Goal: Information Seeking & Learning: Learn about a topic

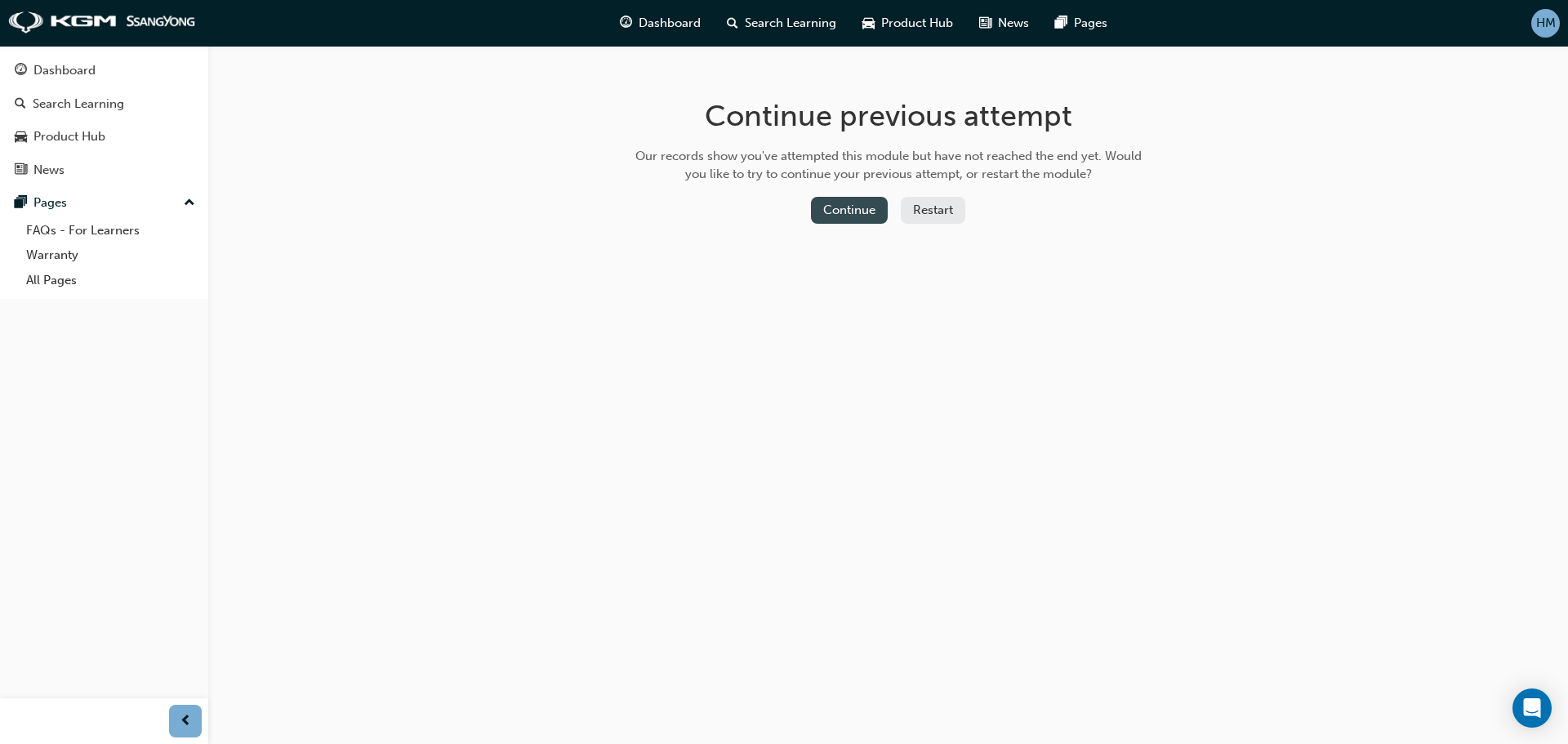
click at [845, 210] on button "Continue" at bounding box center [849, 210] width 76 height 27
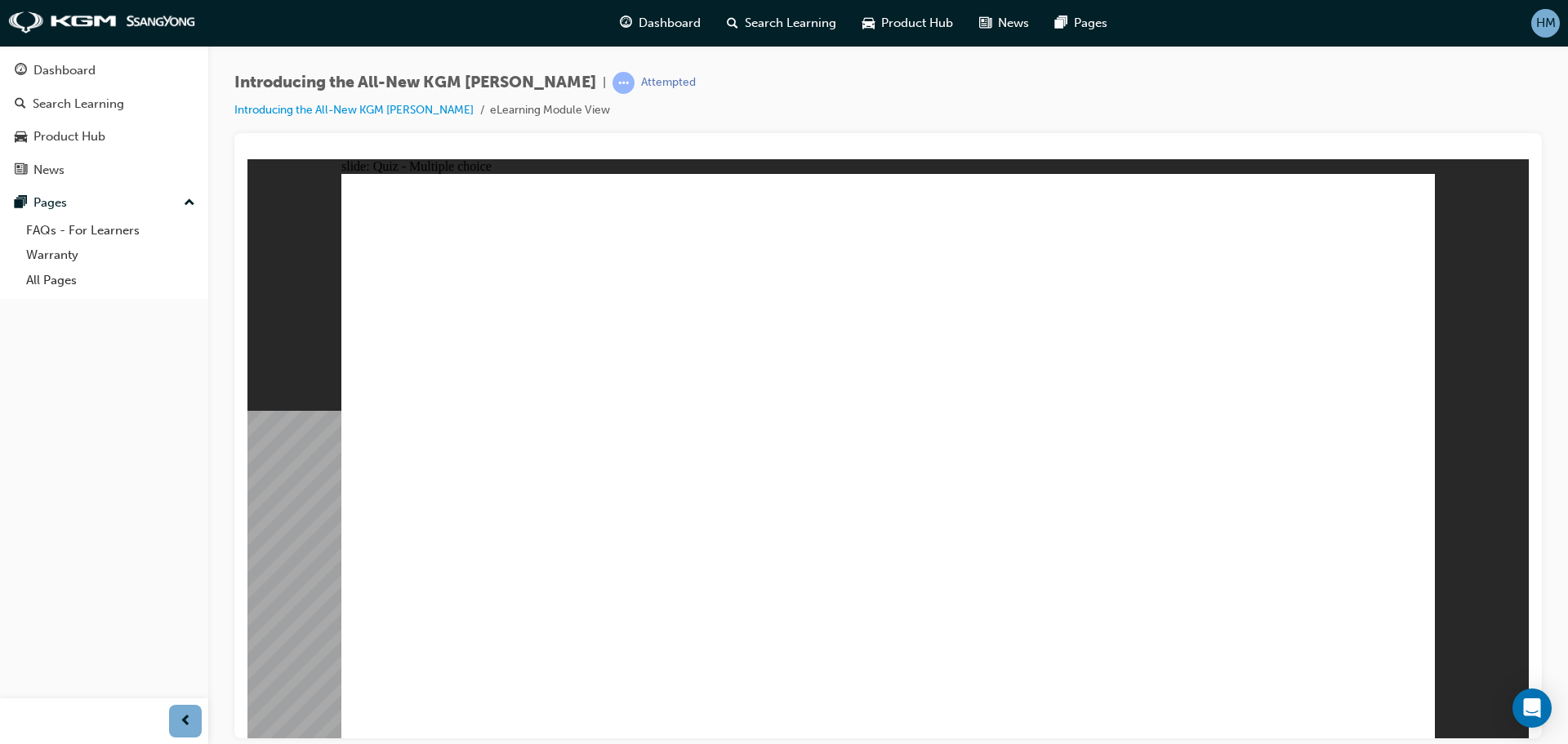
radio input "true"
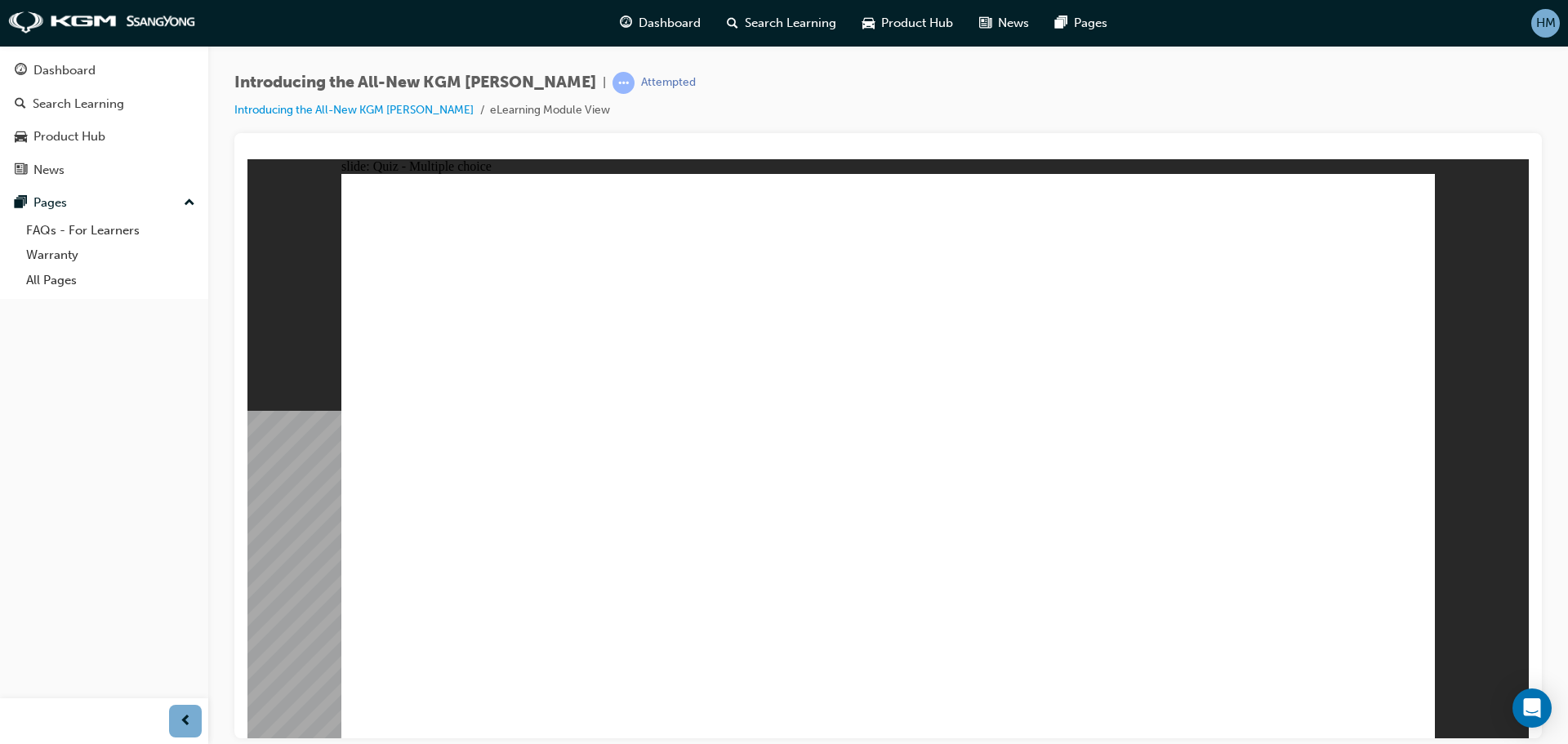
radio input "true"
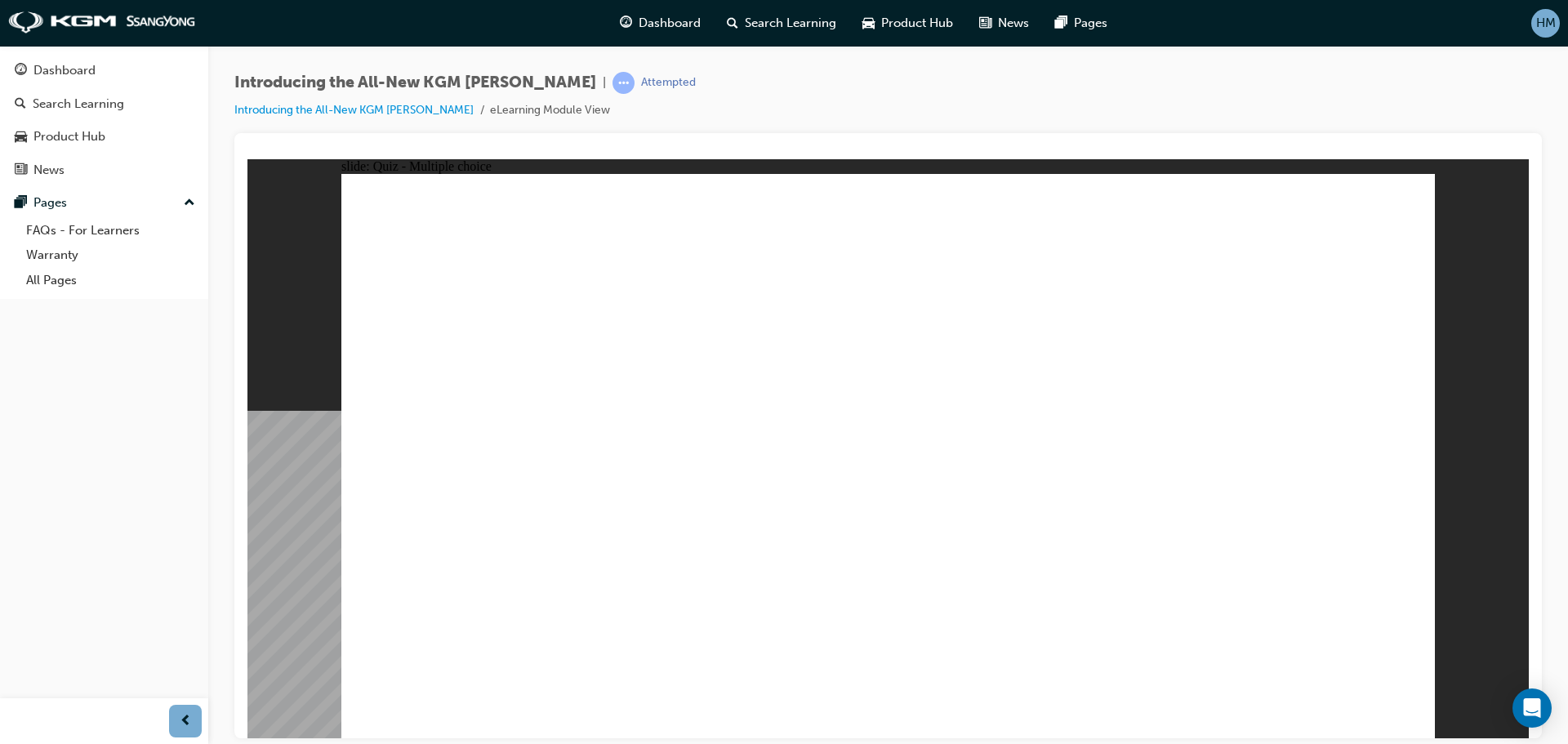
radio input "true"
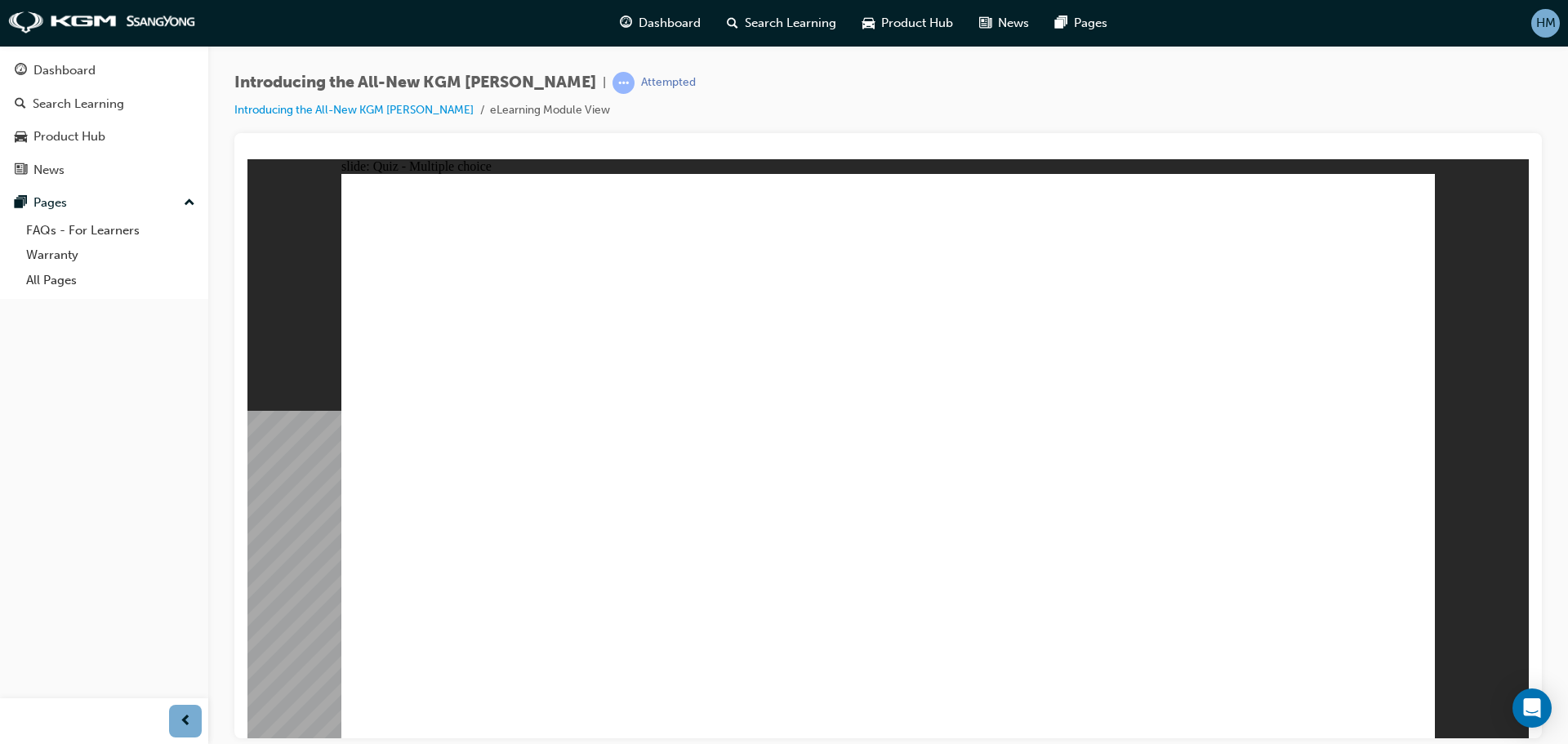
drag, startPoint x: 668, startPoint y: 377, endPoint x: 554, endPoint y: 370, distance: 114.2
radio input "true"
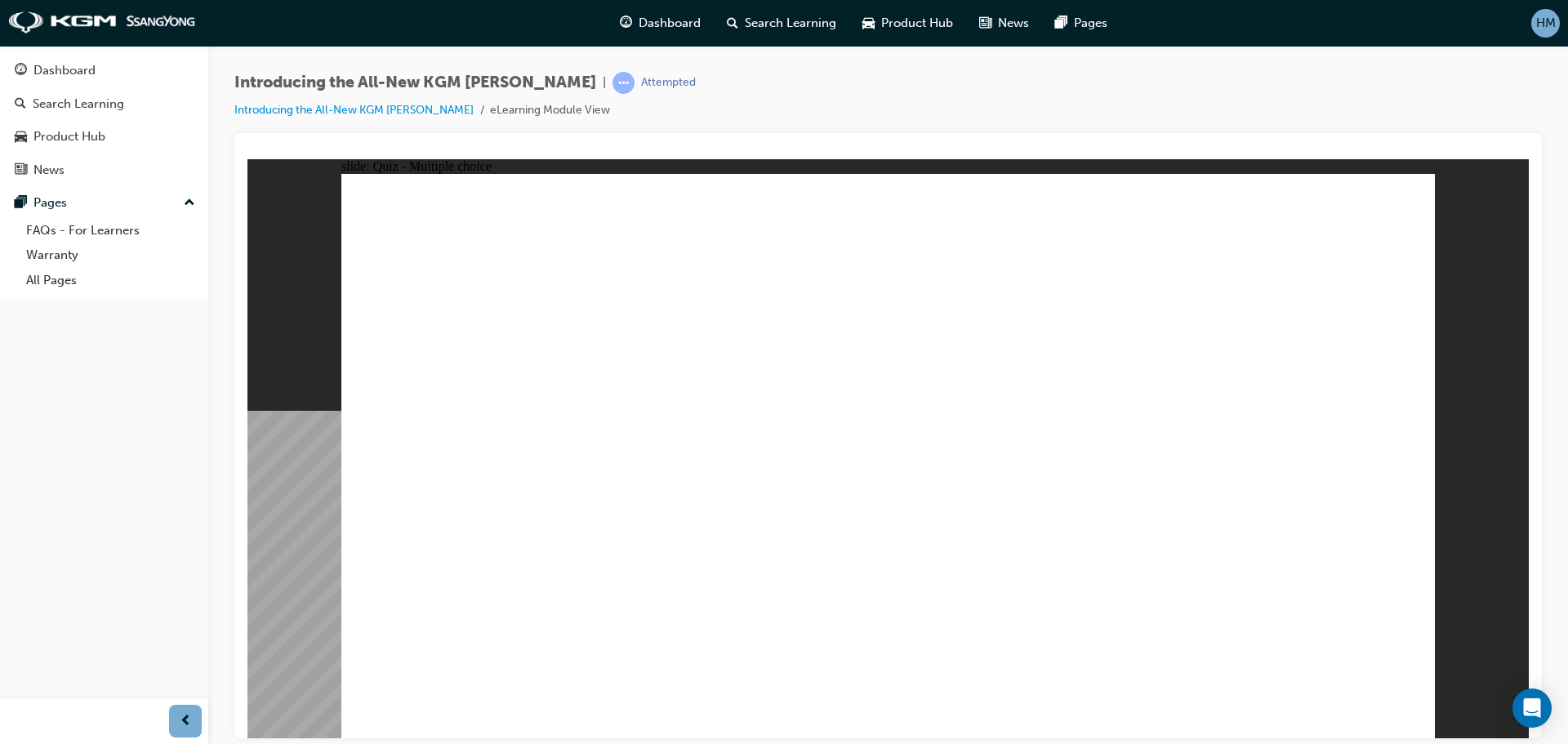
radio input "true"
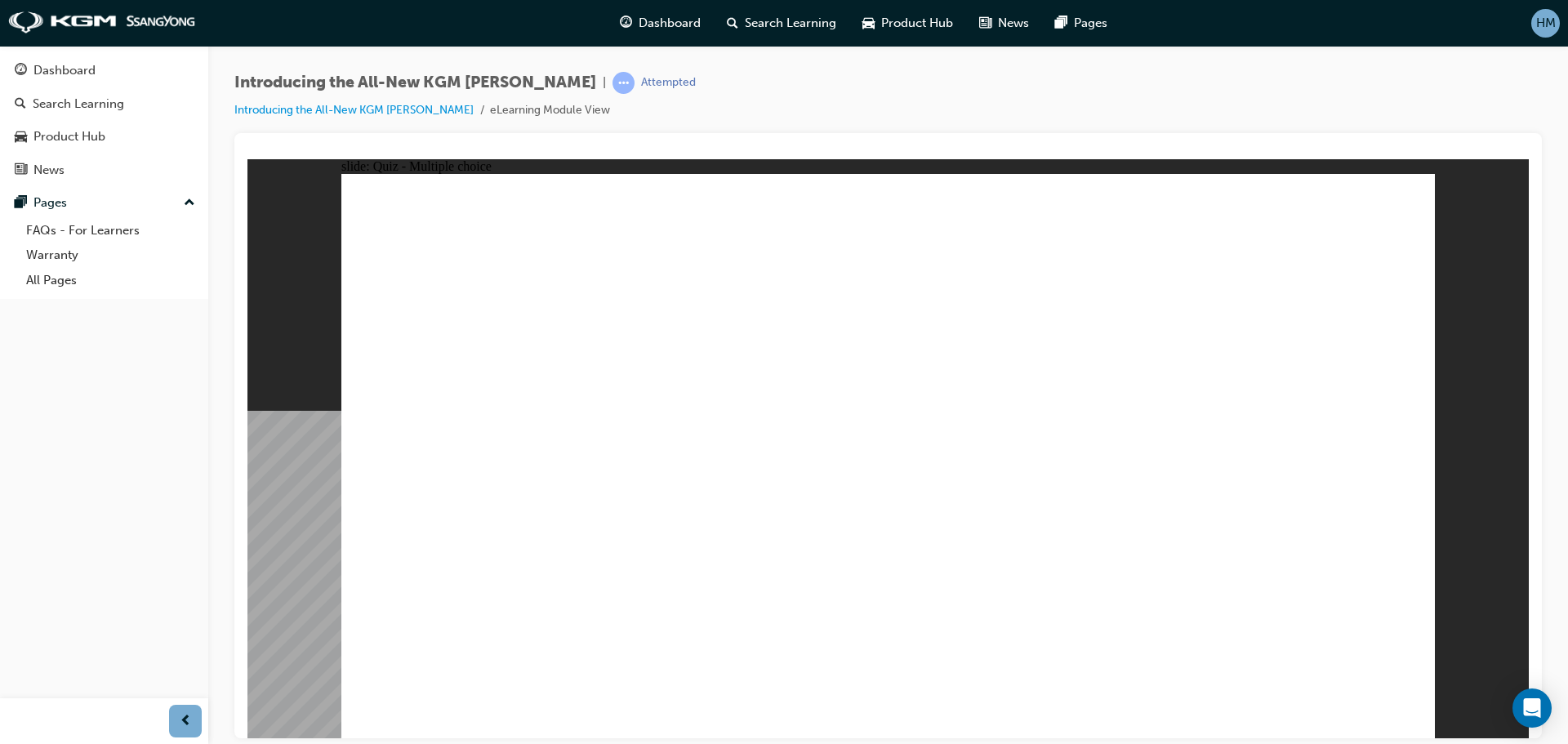
radio input "true"
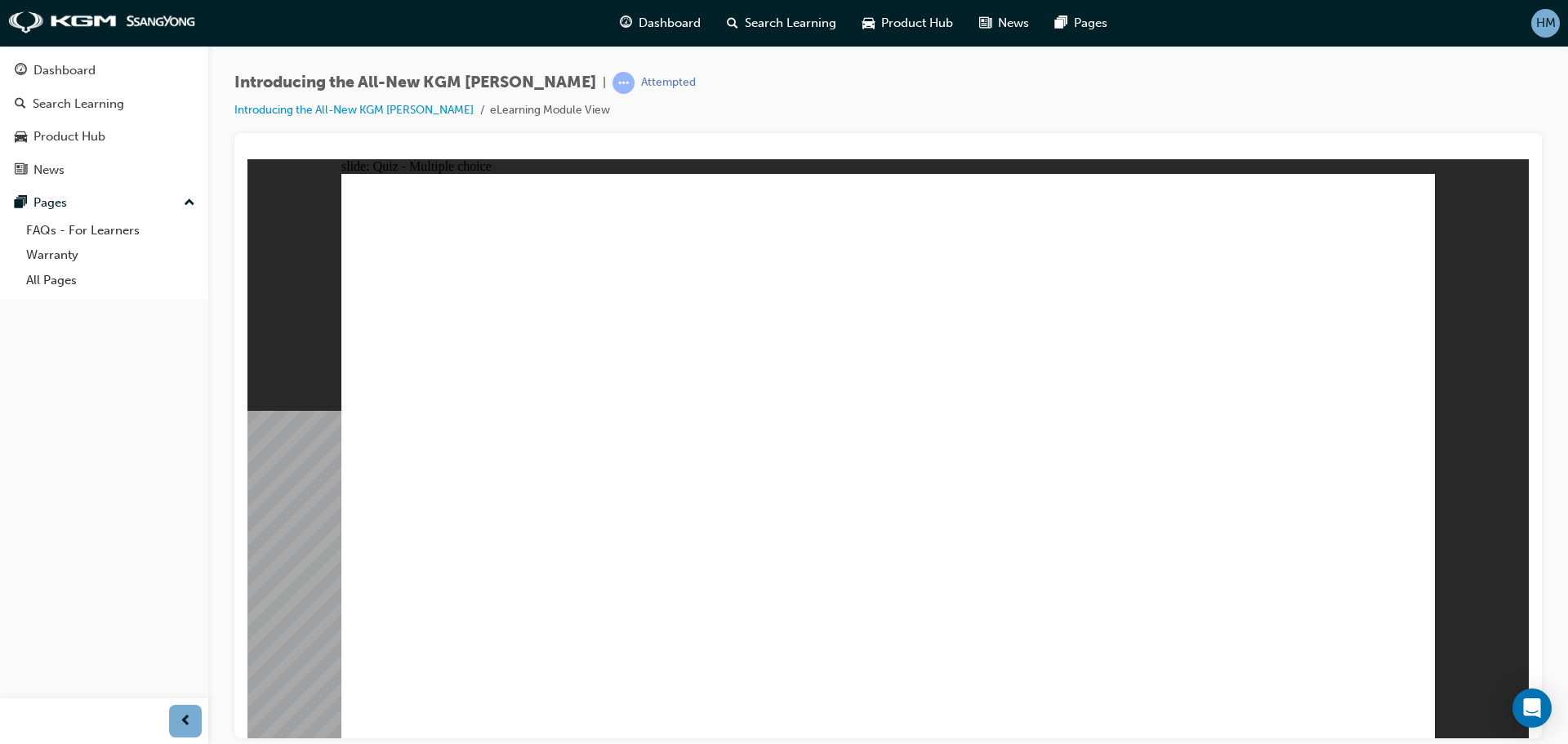
radio input "true"
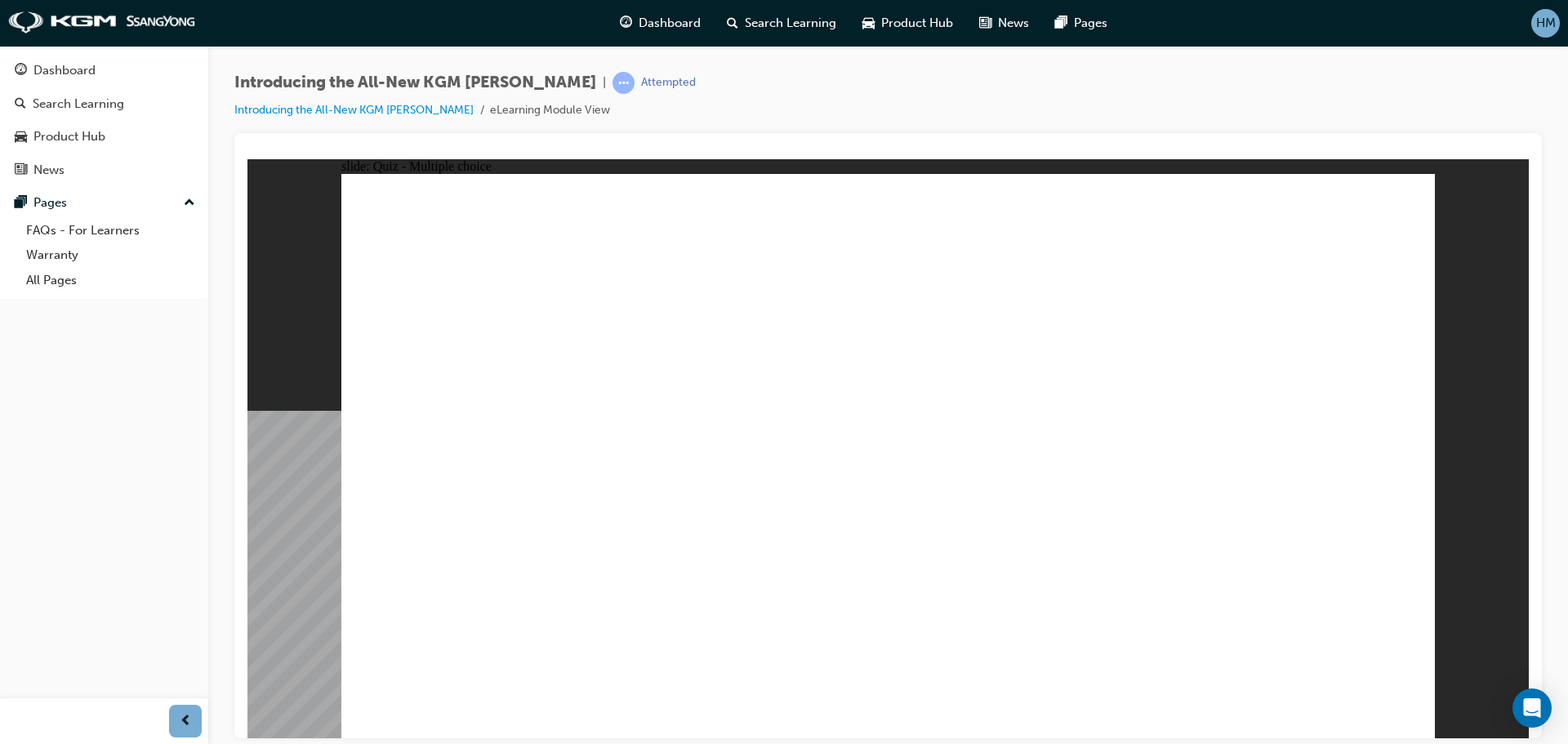
radio input "true"
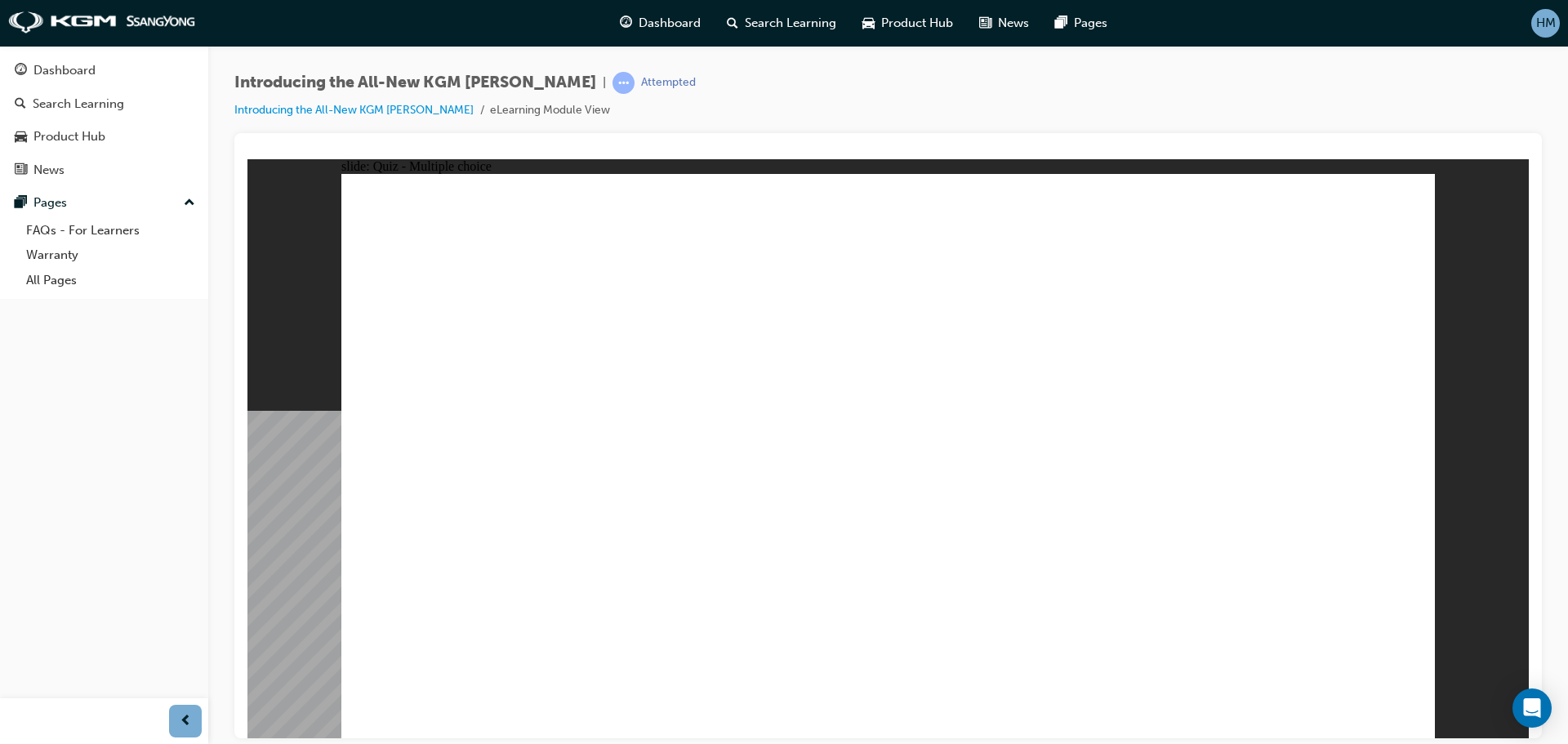
radio input "true"
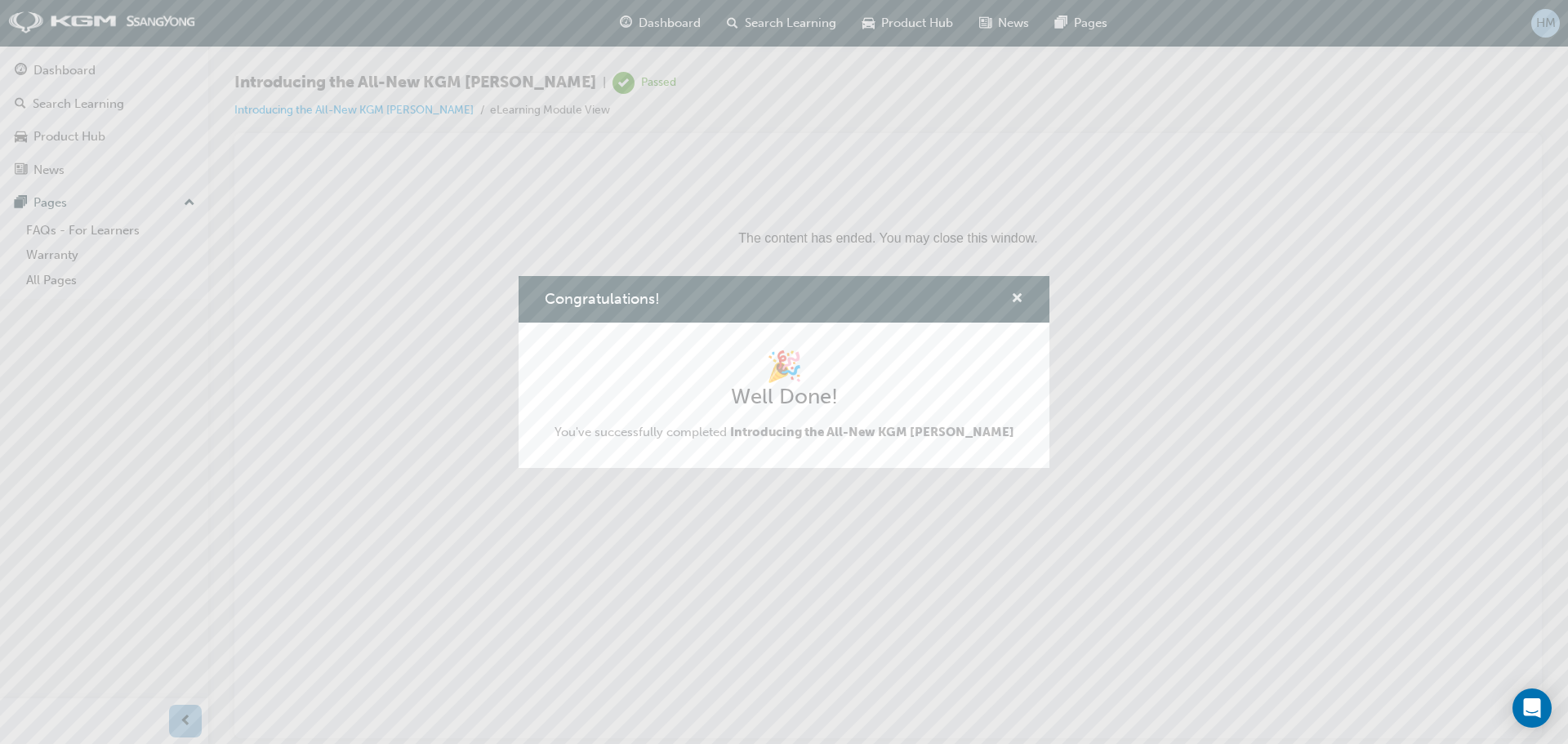
click at [1021, 300] on span "cross-icon" at bounding box center [1017, 300] width 12 height 15
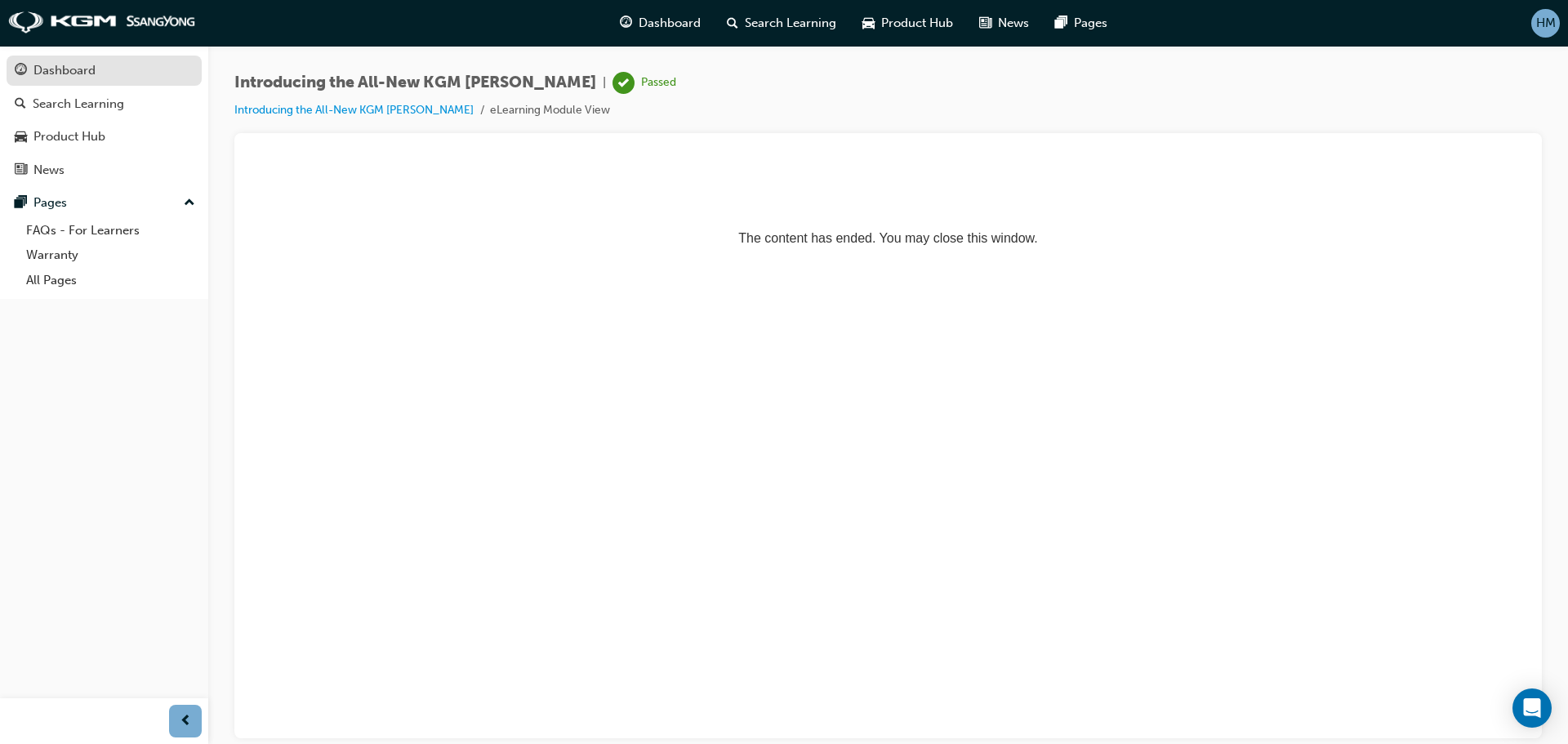
click at [85, 76] on div "Dashboard" at bounding box center [65, 70] width 62 height 19
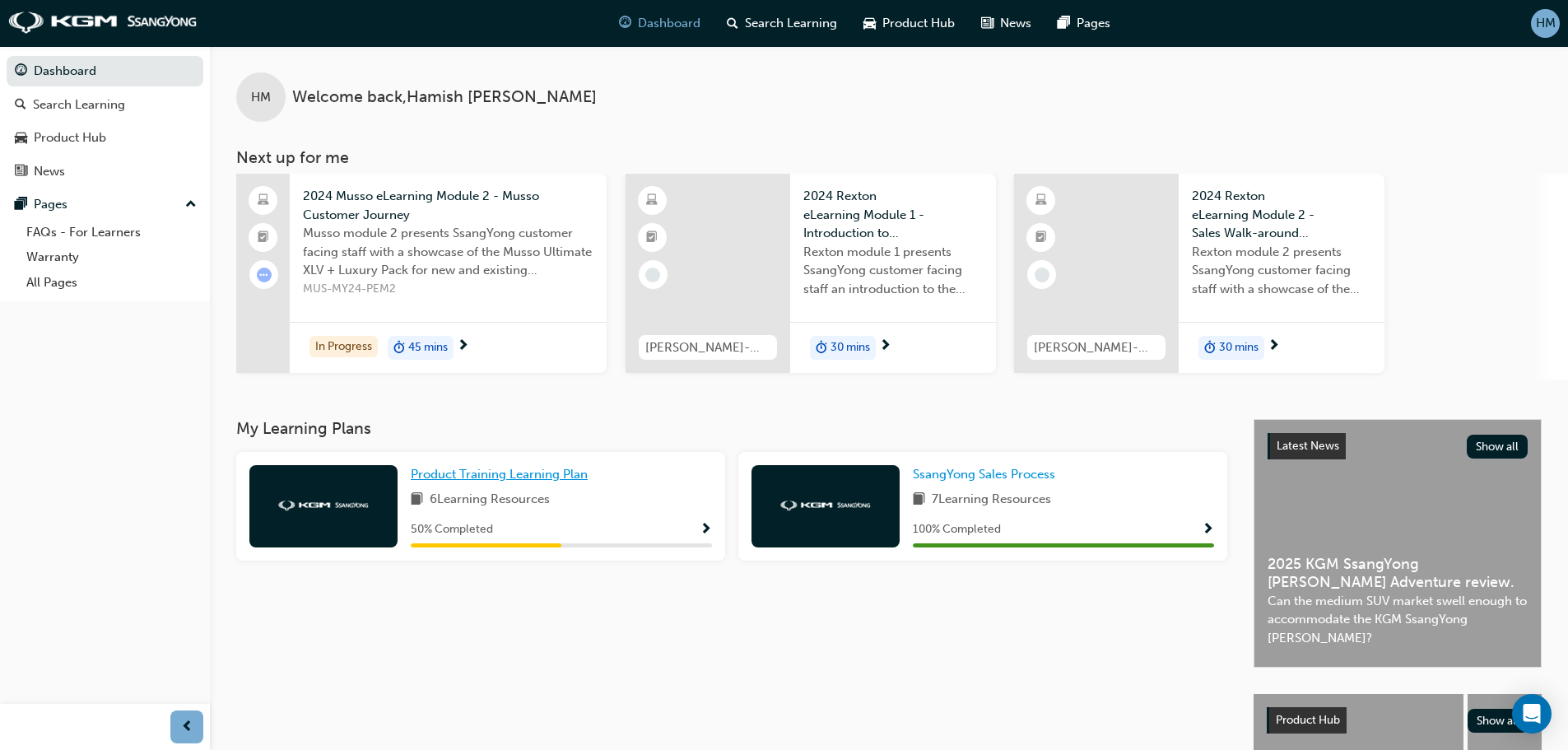
click at [487, 477] on span "Product Training Learning Plan" at bounding box center [498, 474] width 177 height 15
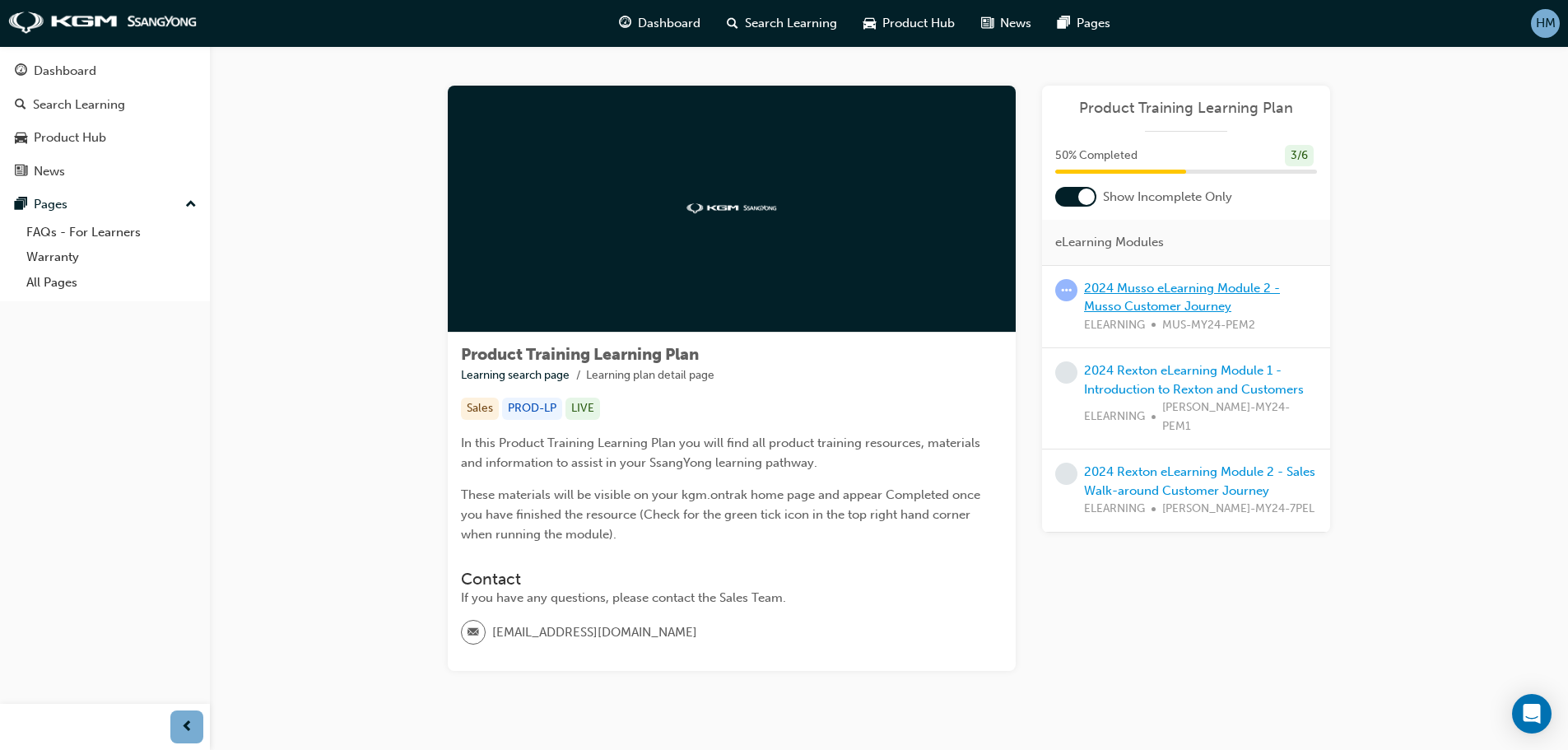
click at [1196, 305] on link "2024 Musso eLearning Module 2 - Musso Customer Journey" at bounding box center [1182, 297] width 196 height 34
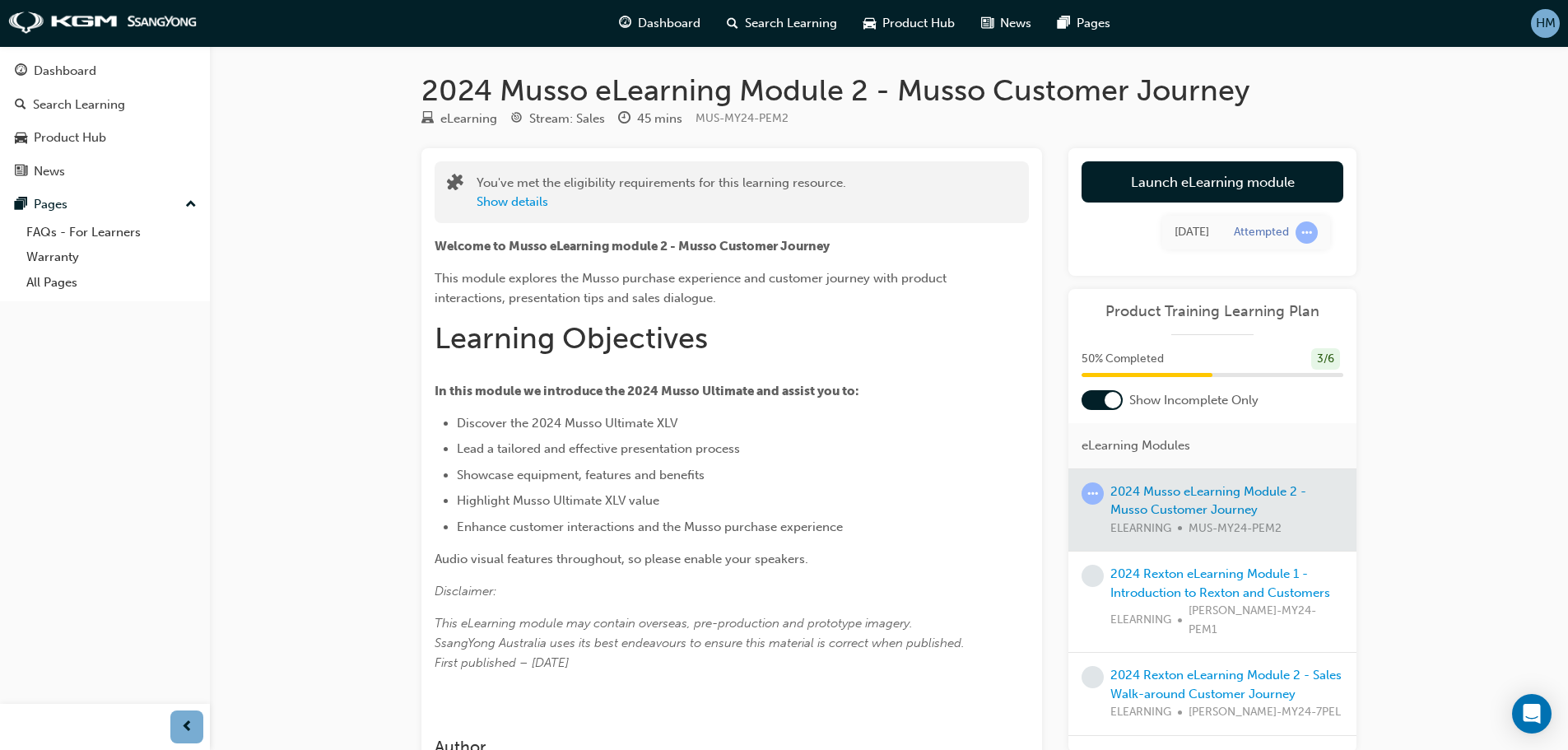
drag, startPoint x: 1093, startPoint y: 211, endPoint x: 1044, endPoint y: 254, distance: 65.2
click at [1044, 254] on div "You've met the eligibility requirements for this learning resource. Show detail…" at bounding box center [888, 480] width 935 height 666
click at [1159, 186] on link "Launch eLearning module" at bounding box center [1212, 182] width 262 height 41
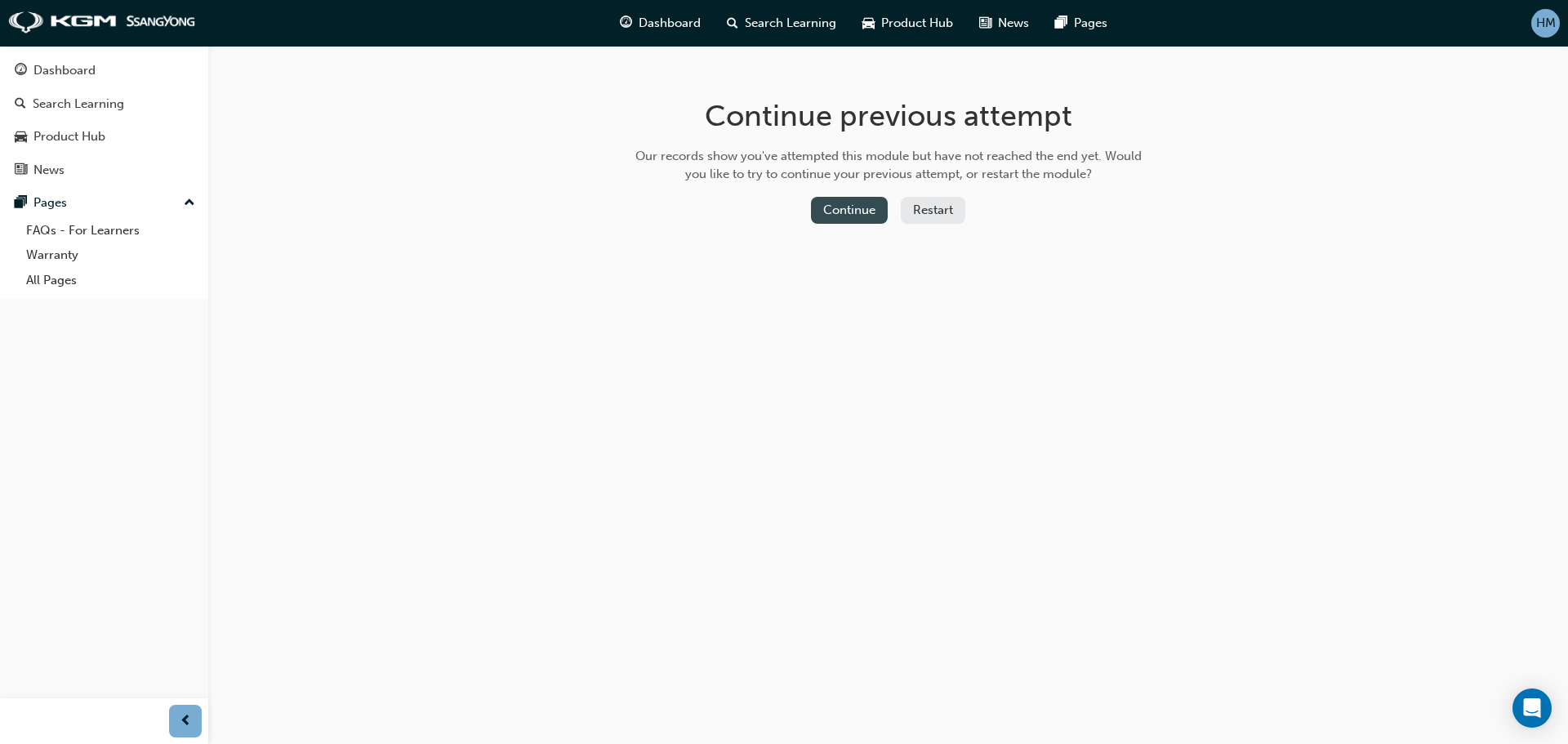
click at [862, 208] on button "Continue" at bounding box center [849, 210] width 76 height 27
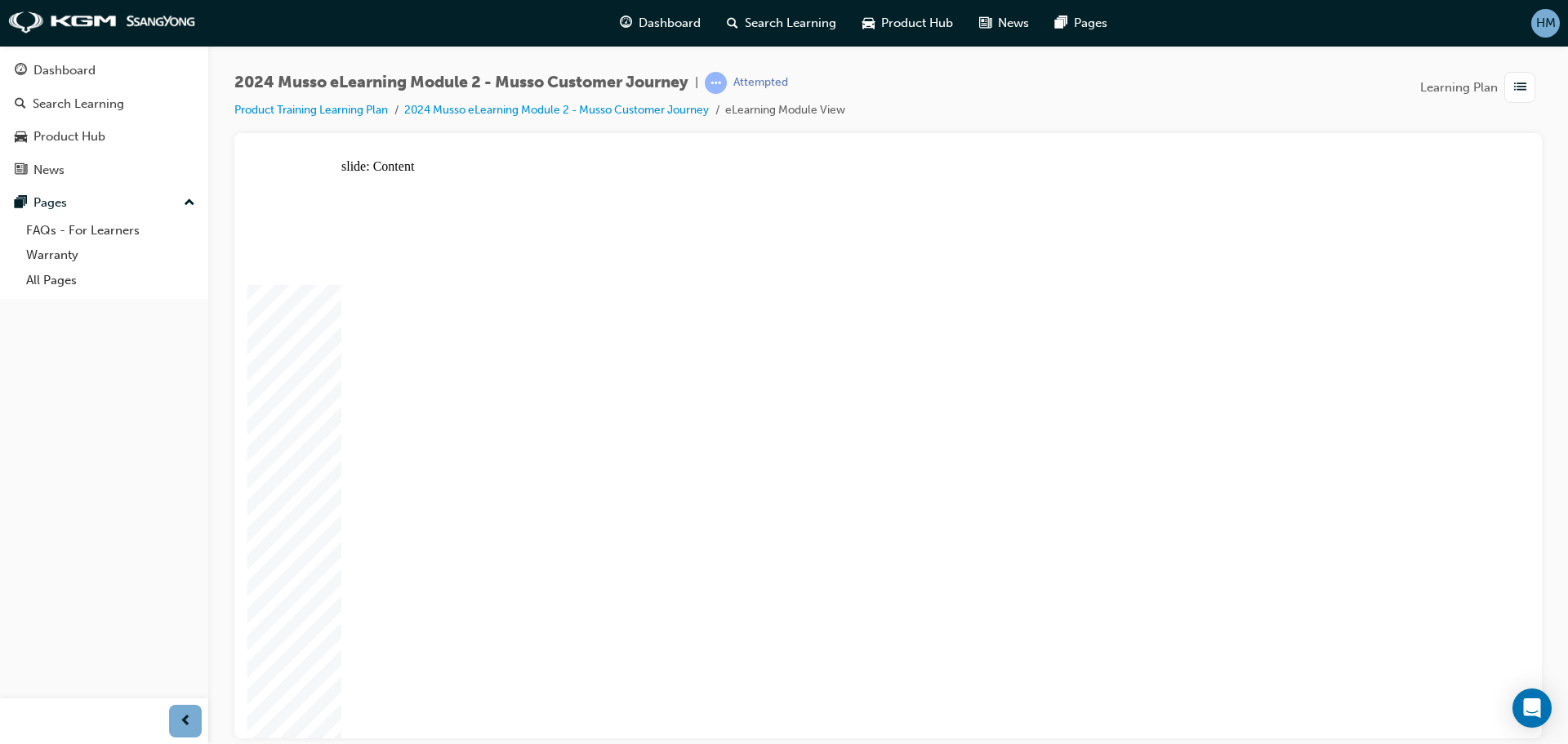
drag, startPoint x: 623, startPoint y: 369, endPoint x: 620, endPoint y: 399, distance: 30.1
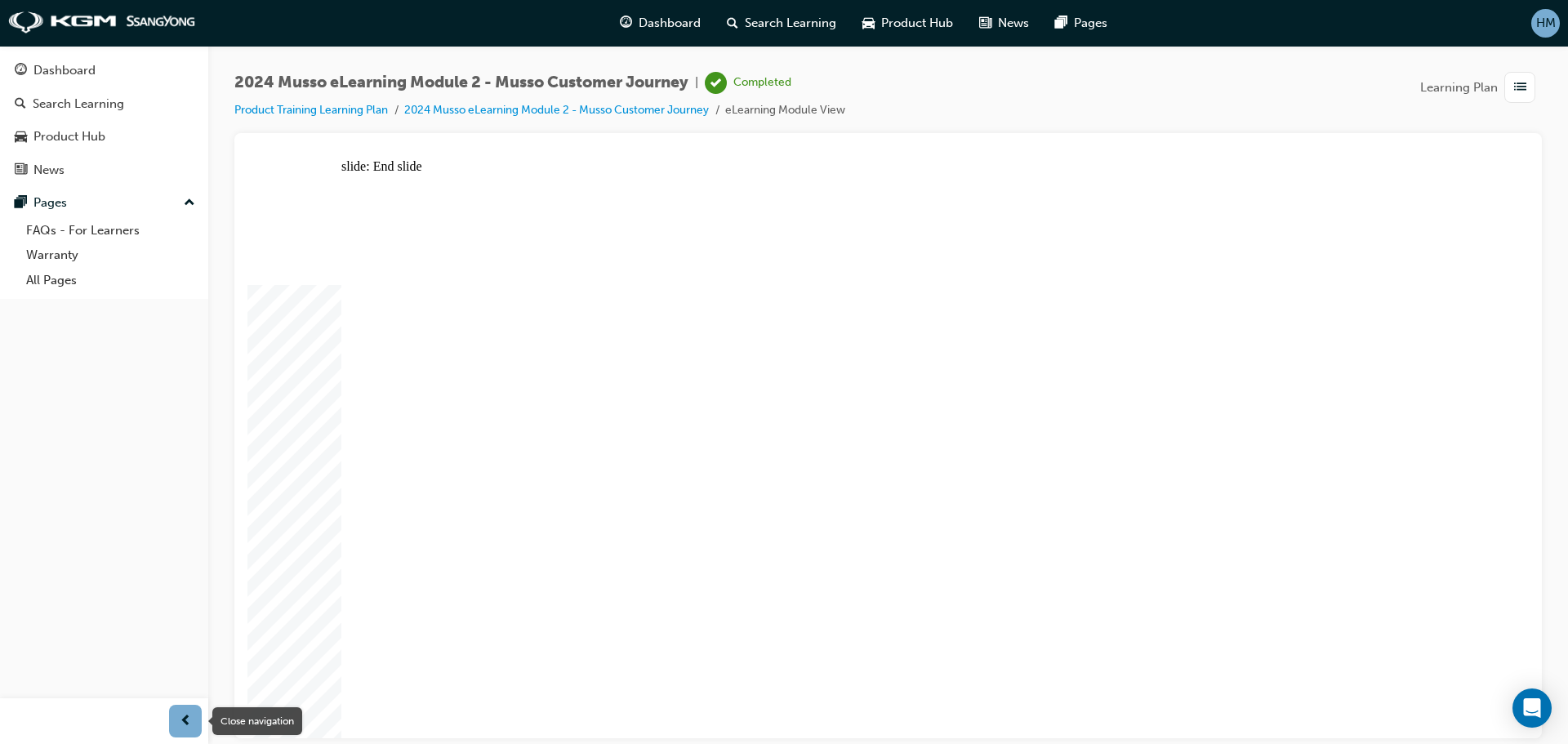
click at [199, 718] on div "button" at bounding box center [185, 721] width 33 height 33
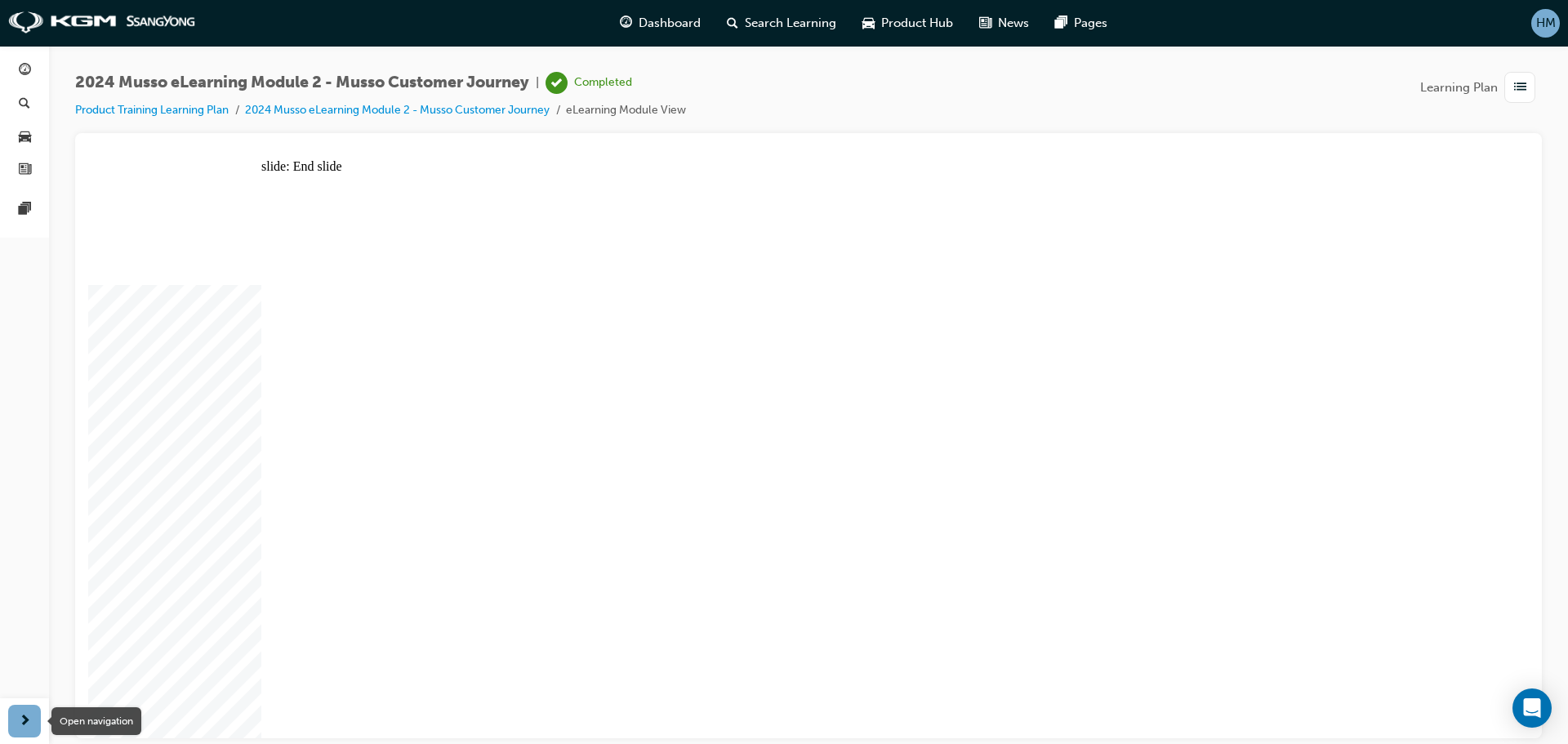
click at [32, 727] on div "button" at bounding box center [24, 721] width 33 height 33
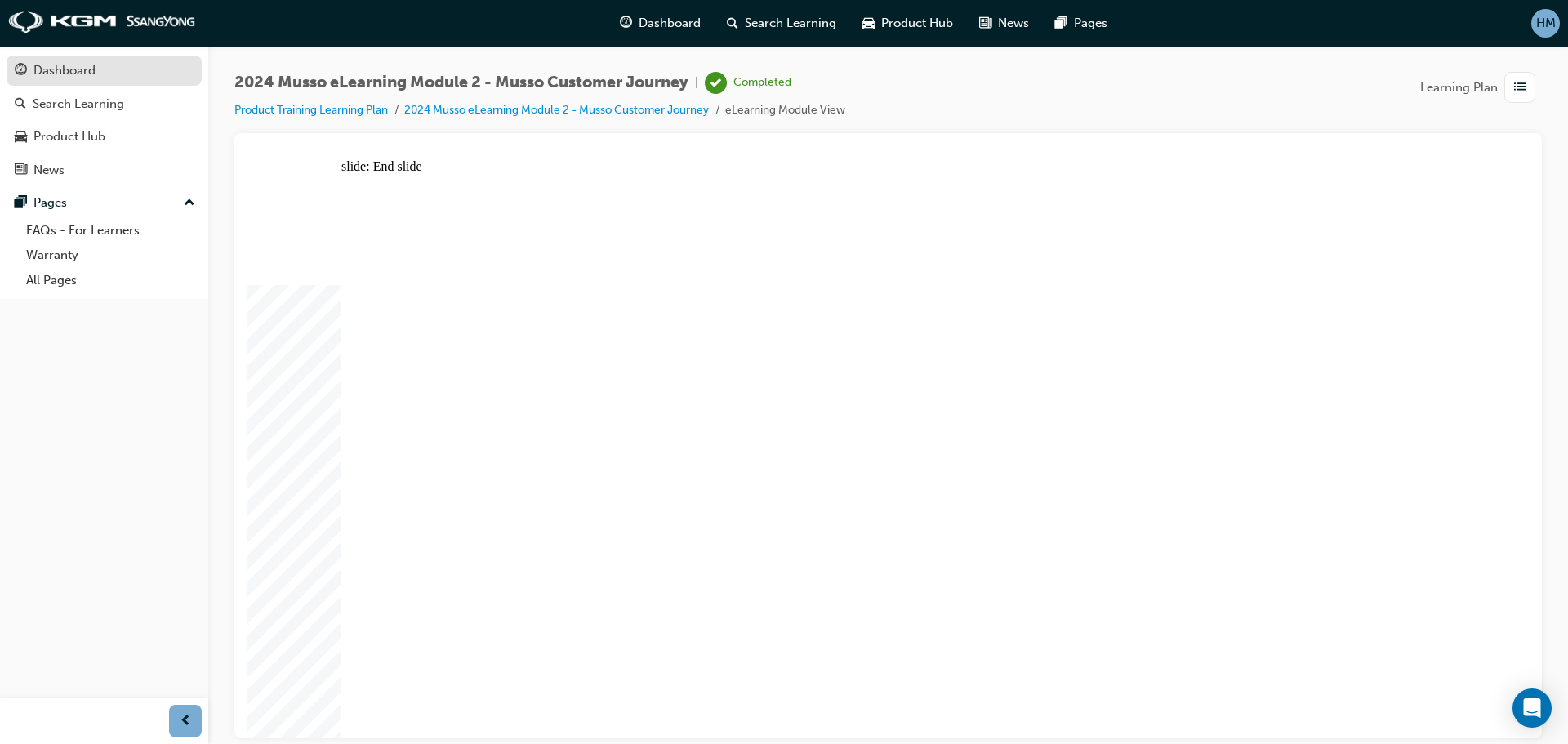
click at [115, 78] on div "Dashboard" at bounding box center [104, 70] width 179 height 20
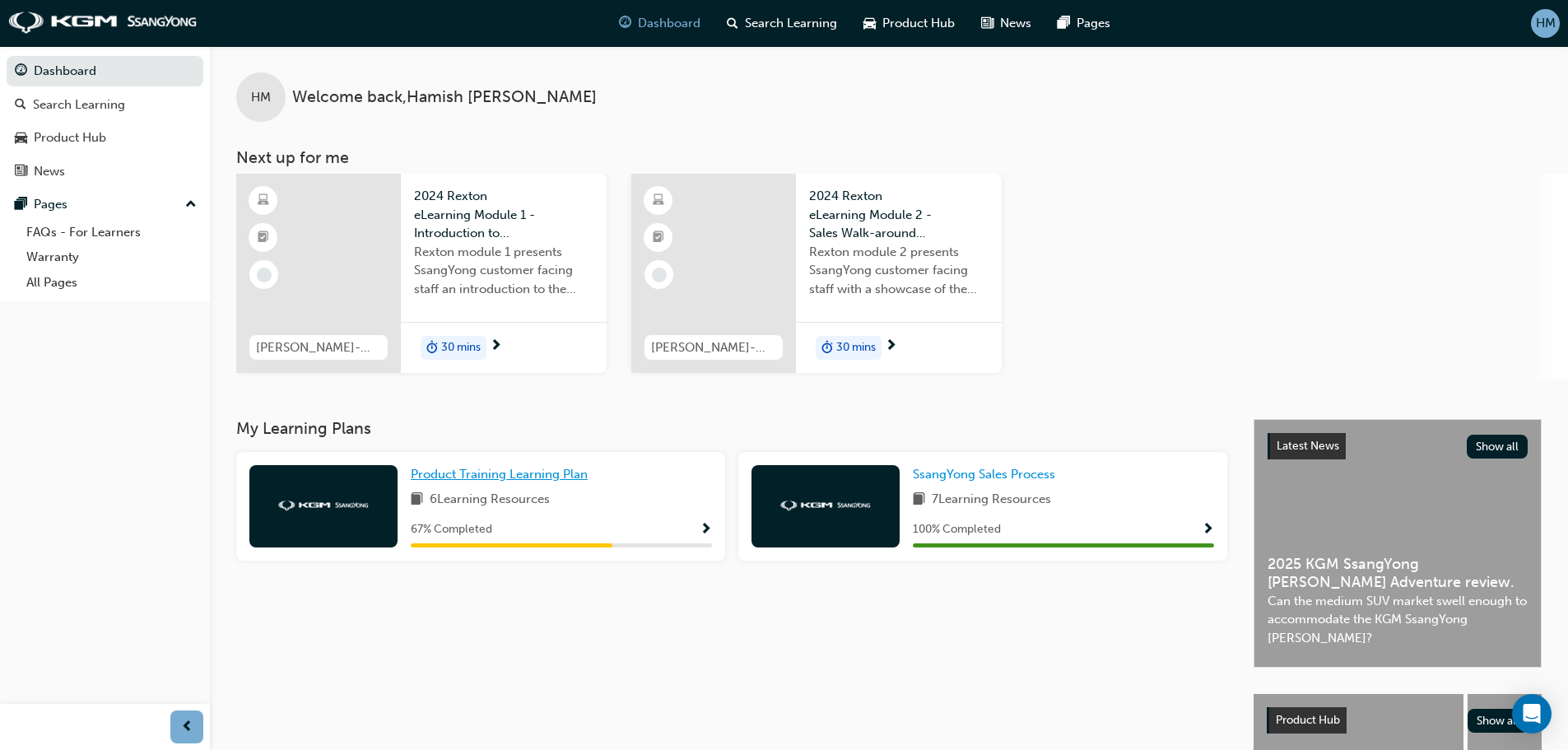
click at [533, 471] on span "Product Training Learning Plan" at bounding box center [498, 474] width 177 height 15
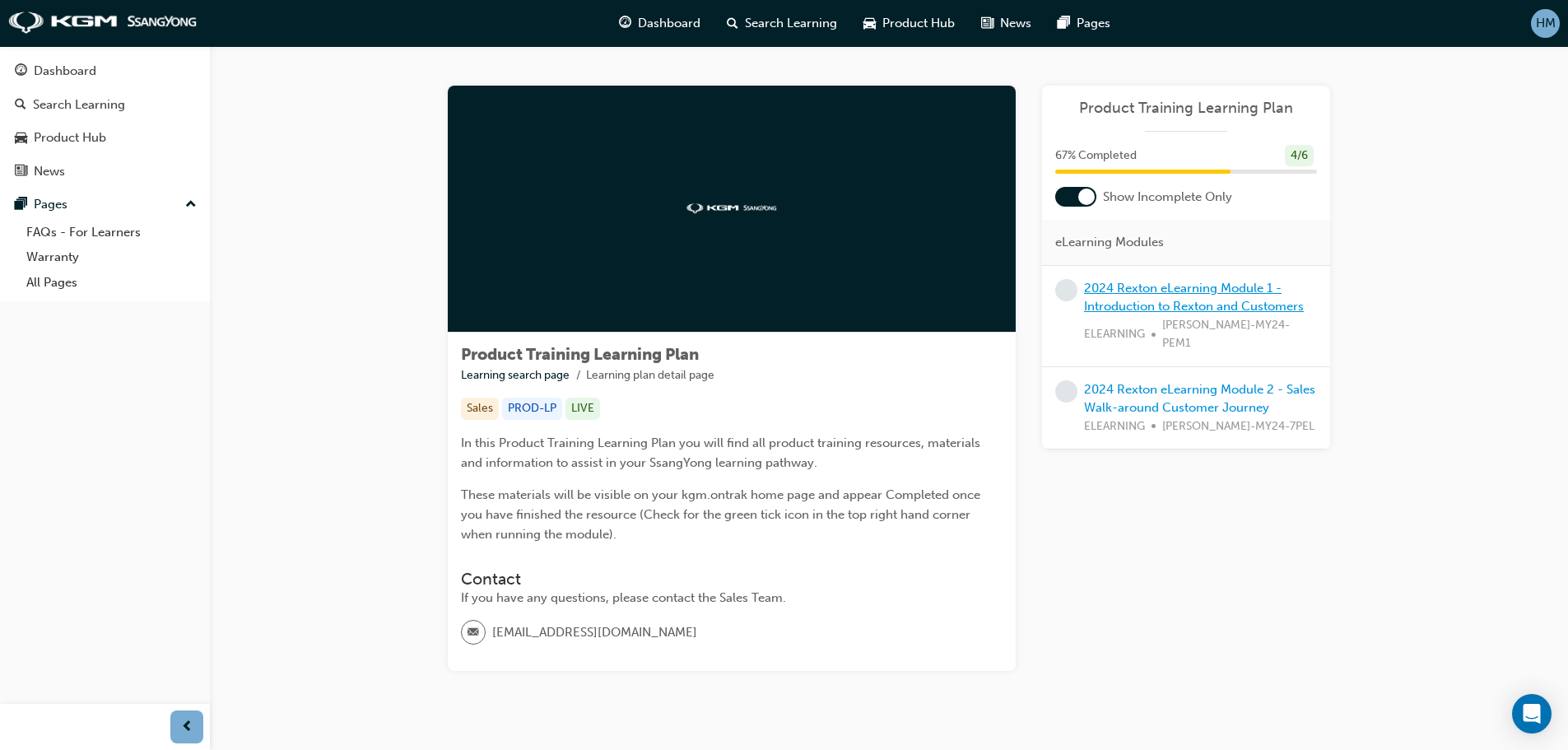
click at [1172, 290] on link "2024 Rexton eLearning Module 1 - Introduction to Rexton and Customers" at bounding box center [1193, 297] width 220 height 34
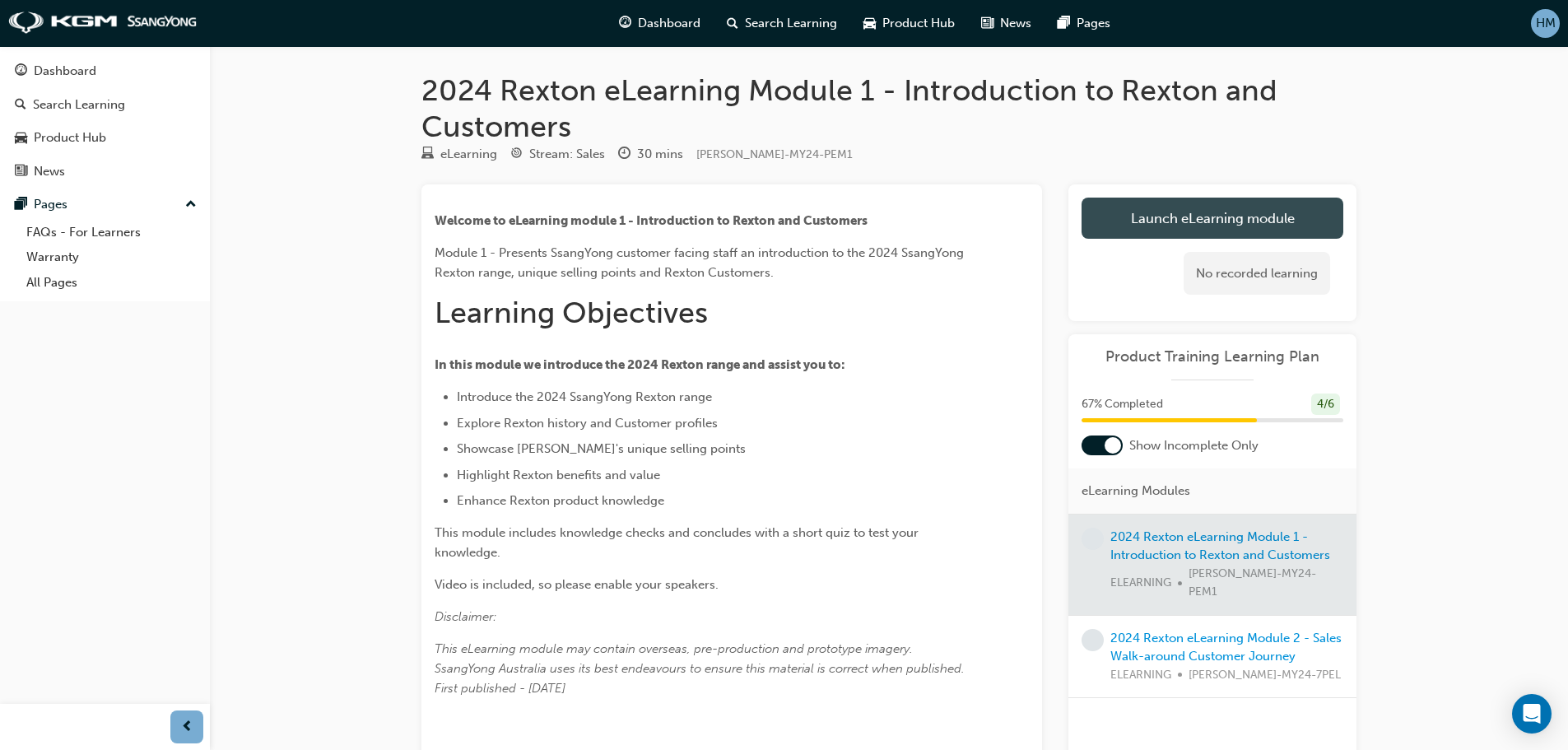
click at [1136, 229] on link "Launch eLearning module" at bounding box center [1212, 218] width 262 height 41
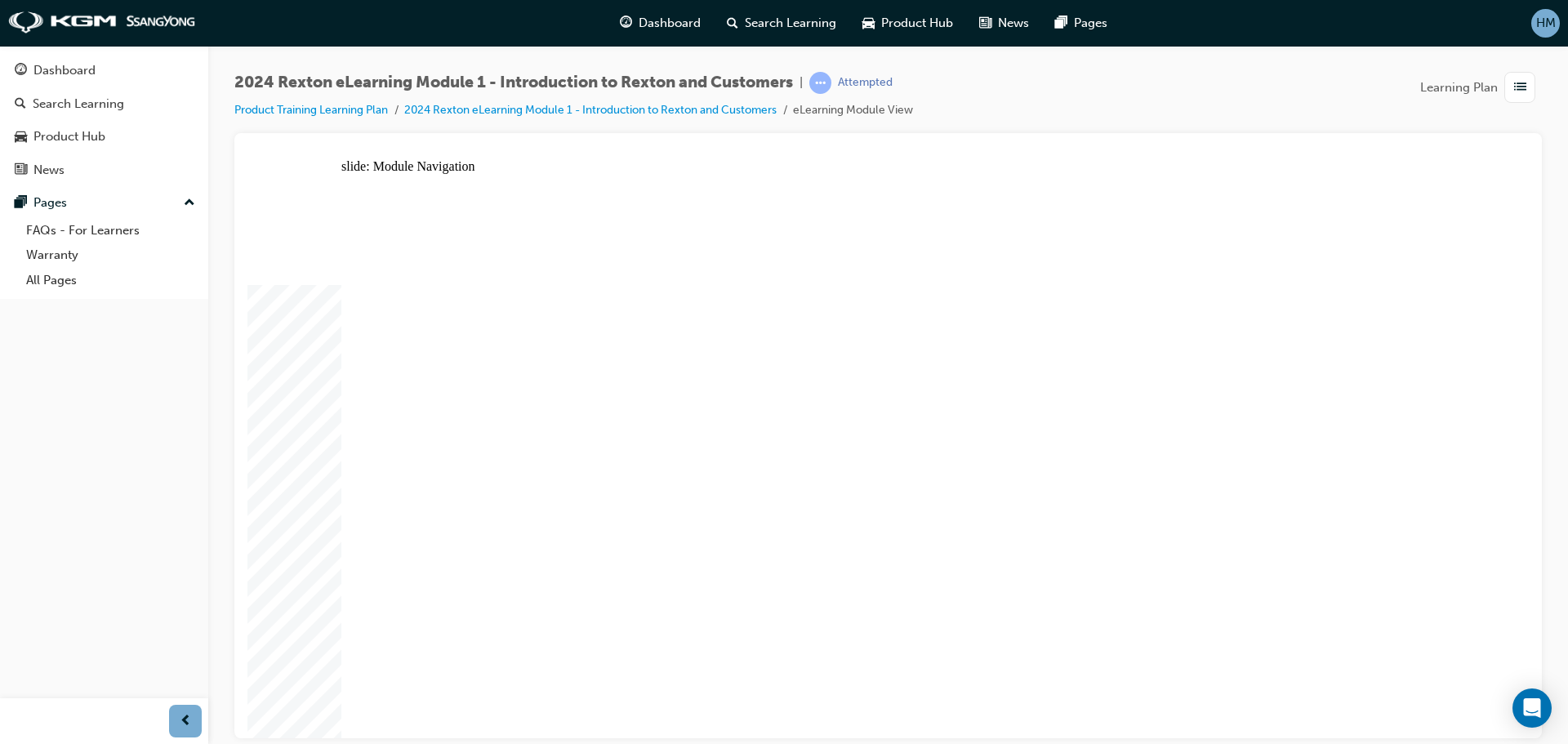
drag, startPoint x: 973, startPoint y: 542, endPoint x: 1154, endPoint y: 416, distance: 220.5
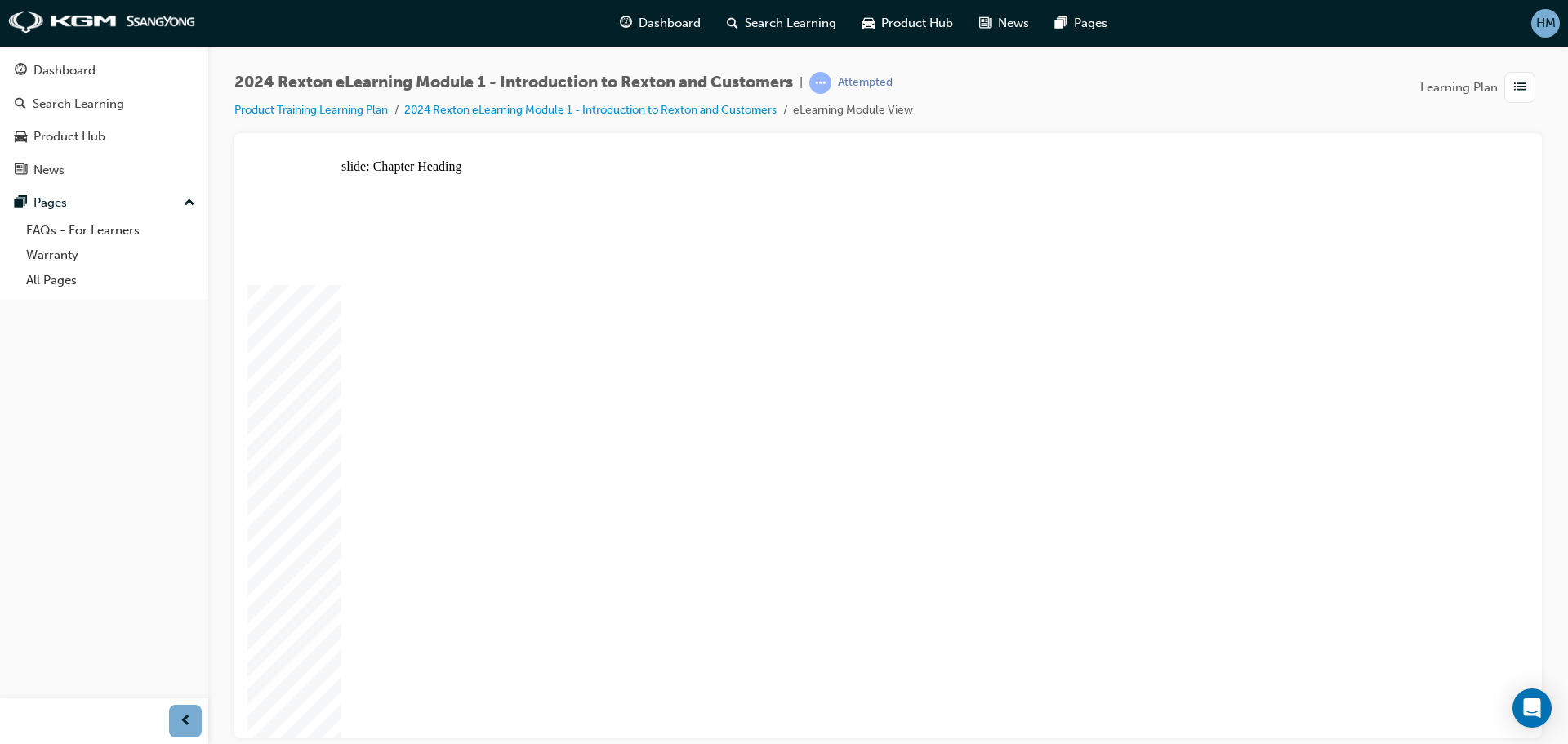
drag, startPoint x: 528, startPoint y: 385, endPoint x: 532, endPoint y: 360, distance: 25.3
drag, startPoint x: 532, startPoint y: 354, endPoint x: 580, endPoint y: 352, distance: 48.0
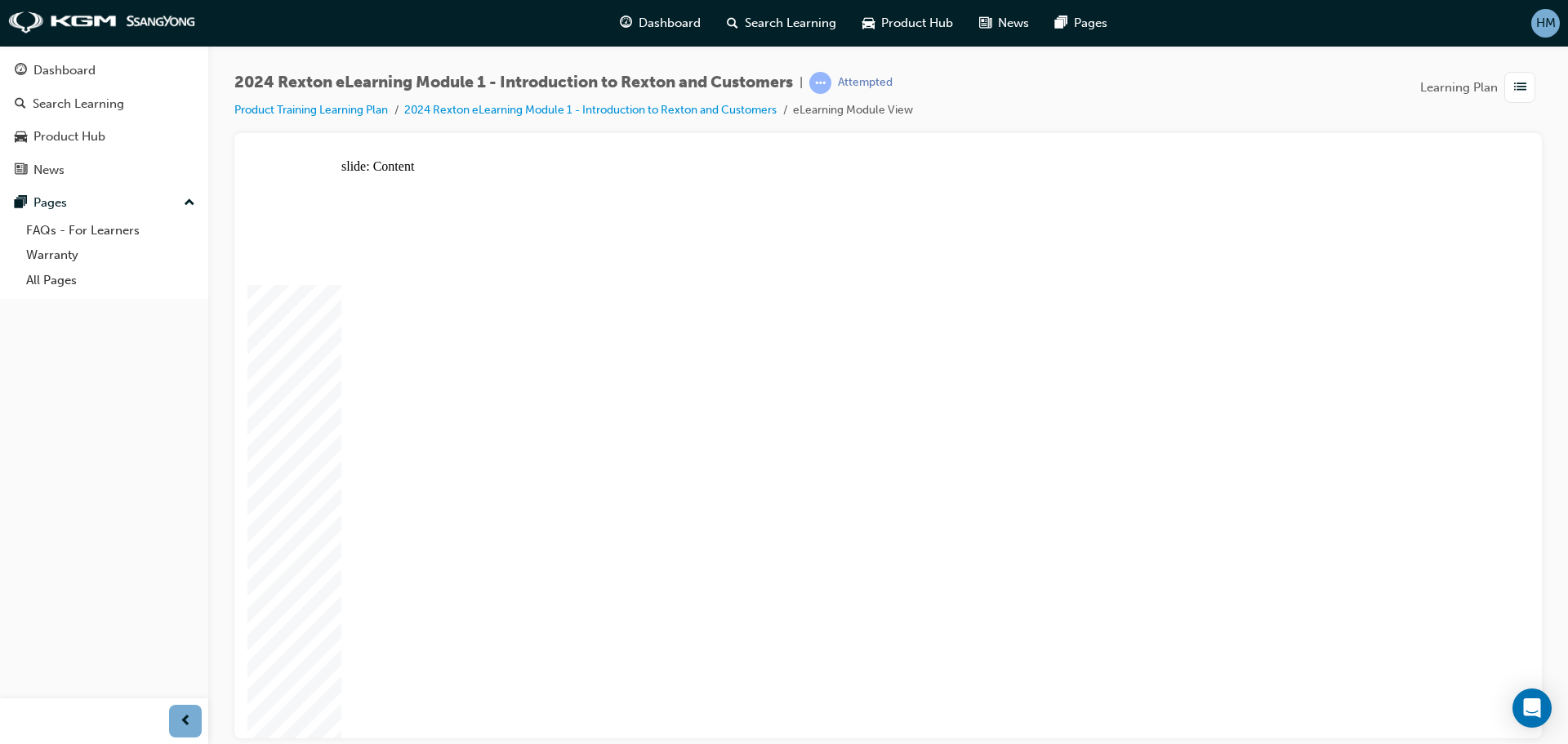
drag, startPoint x: 718, startPoint y: 331, endPoint x: 824, endPoint y: 364, distance: 111.0
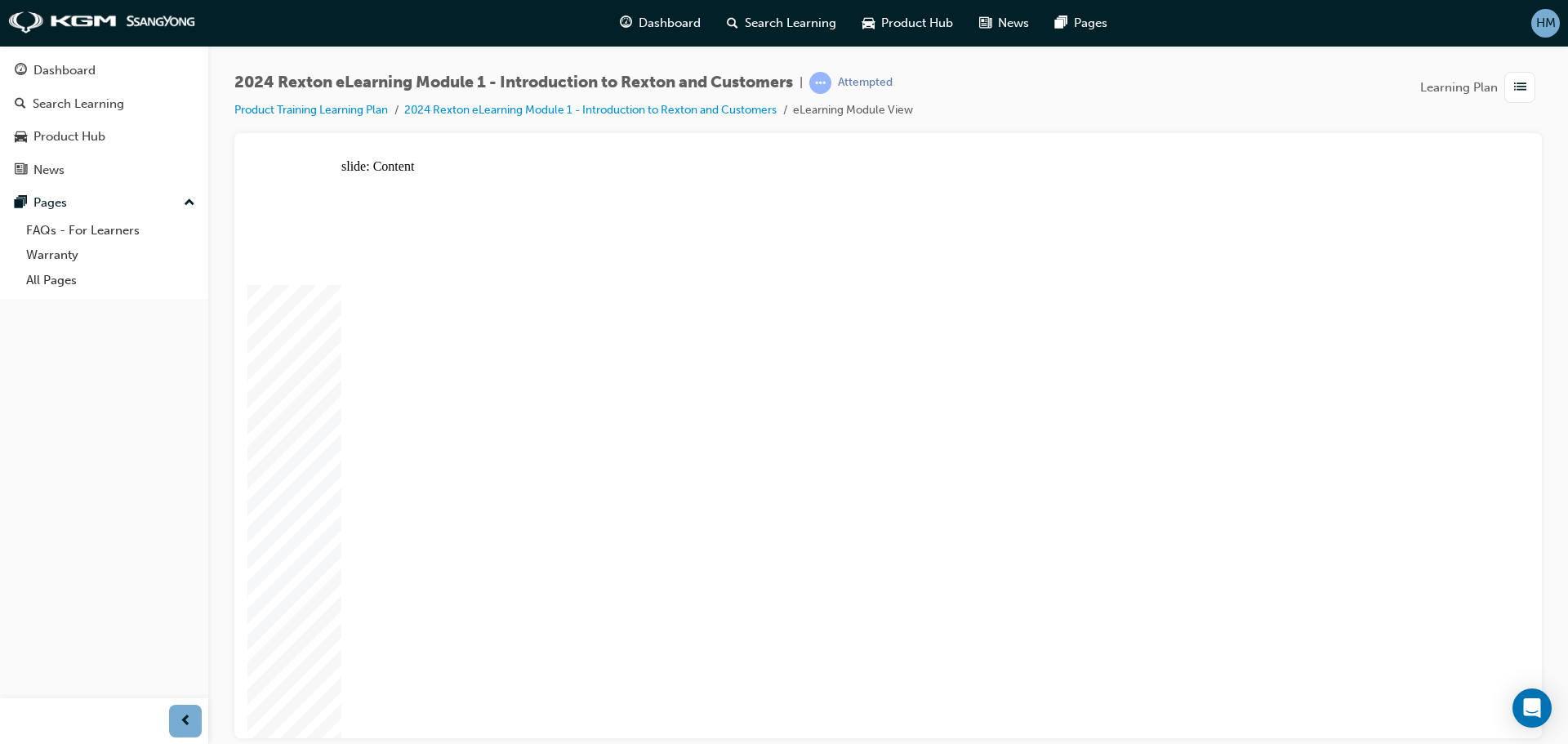
type input "30"
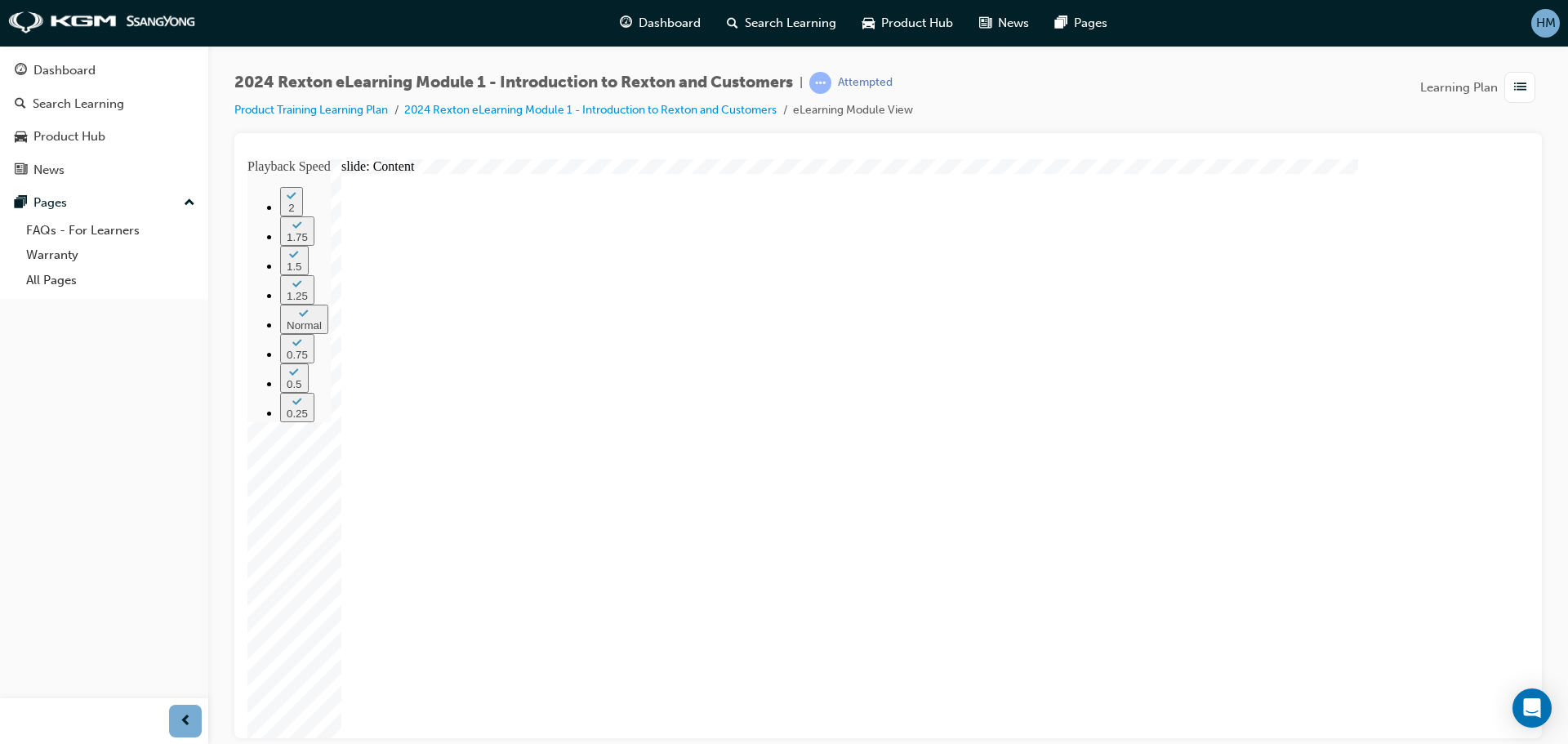
drag, startPoint x: 1331, startPoint y: 636, endPoint x: 1251, endPoint y: 609, distance: 84.4
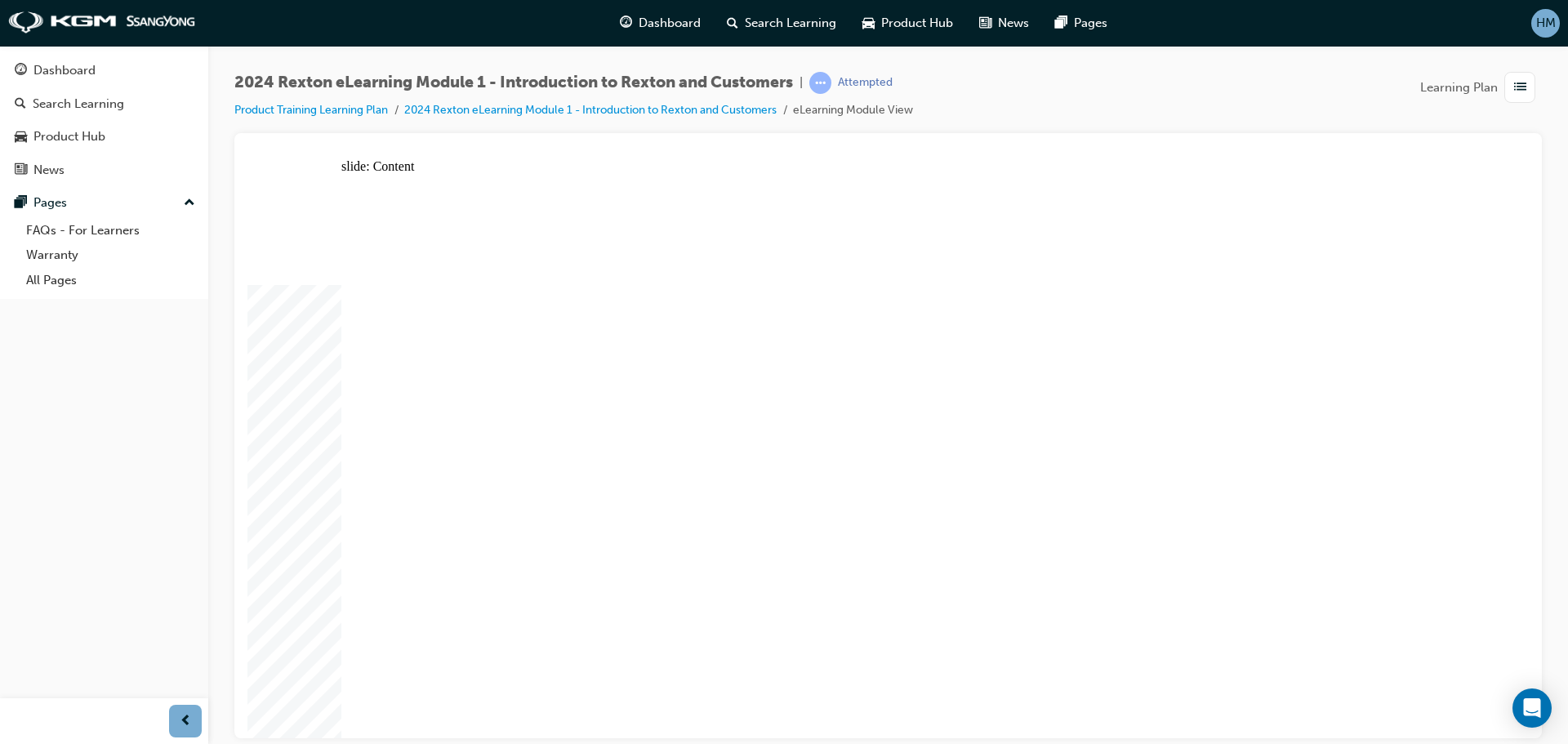
drag, startPoint x: 1106, startPoint y: 621, endPoint x: 968, endPoint y: 639, distance: 139.2
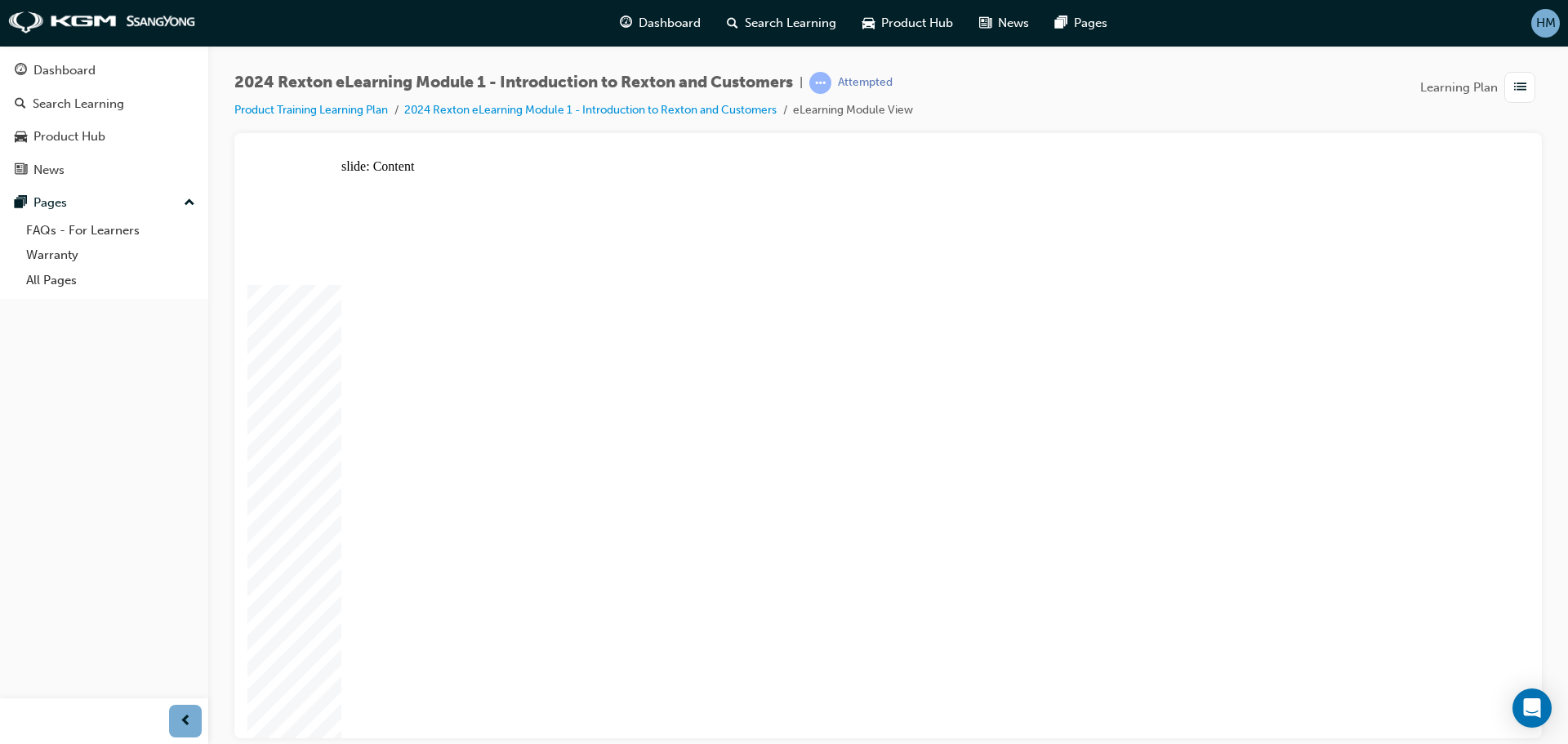
drag, startPoint x: 1051, startPoint y: 493, endPoint x: 1137, endPoint y: 493, distance: 86.0
drag, startPoint x: 1314, startPoint y: 443, endPoint x: 1340, endPoint y: 358, distance: 88.9
